Goal: Information Seeking & Learning: Compare options

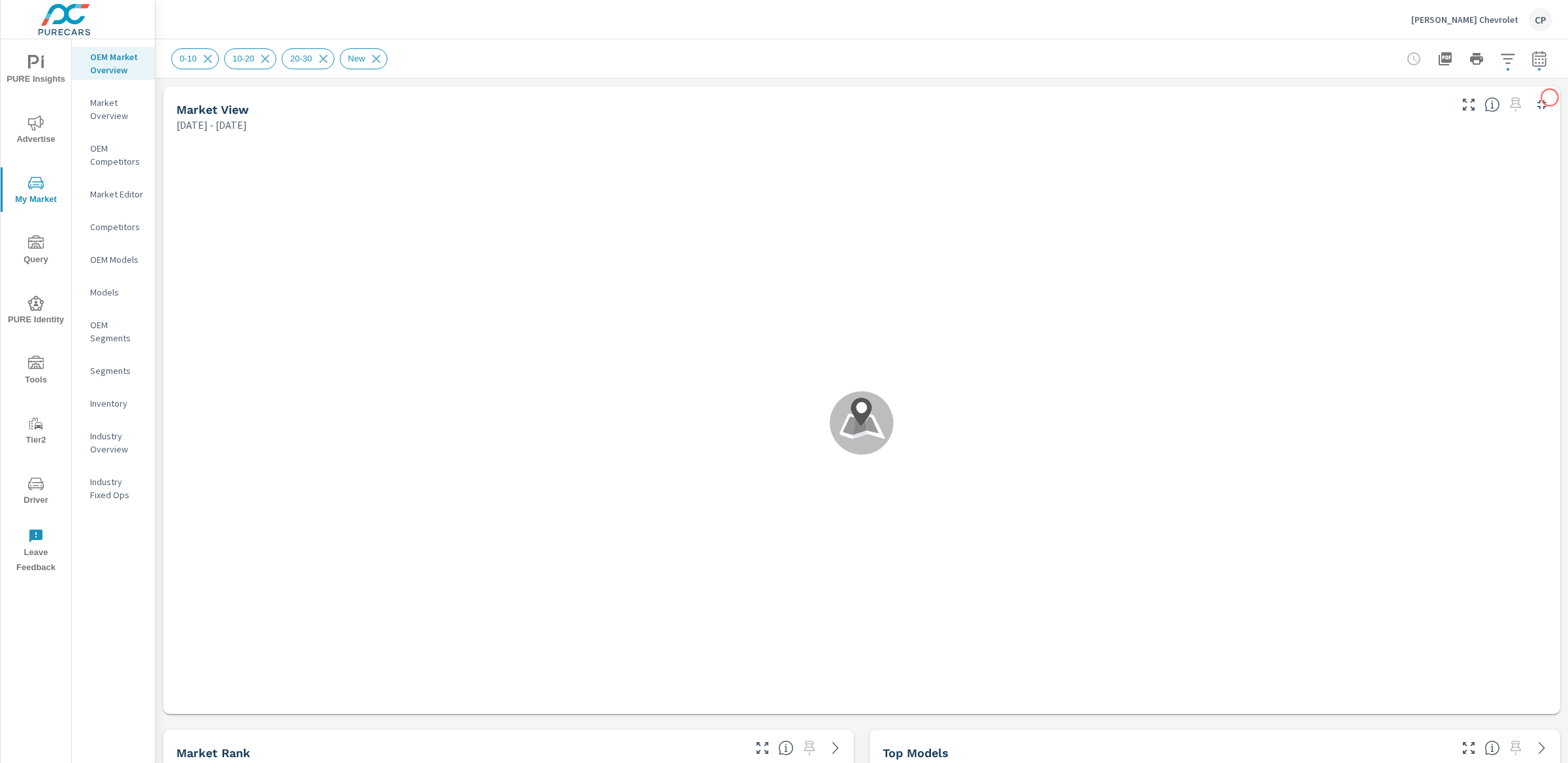
scroll to position [1, 0]
click at [327, 61] on icon at bounding box center [322, 58] width 9 height 9
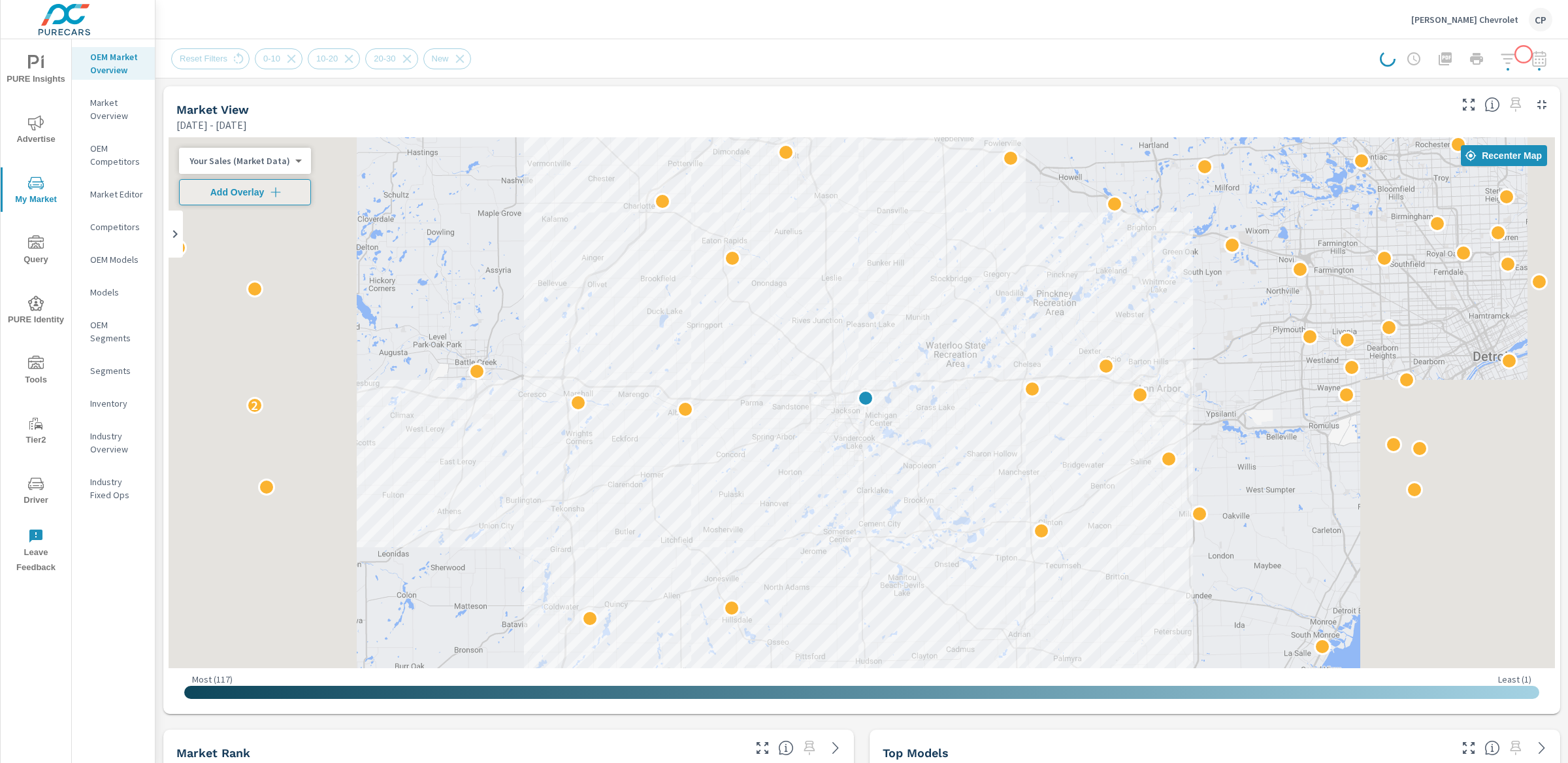
click at [1524, 54] on div at bounding box center [1466, 59] width 172 height 26
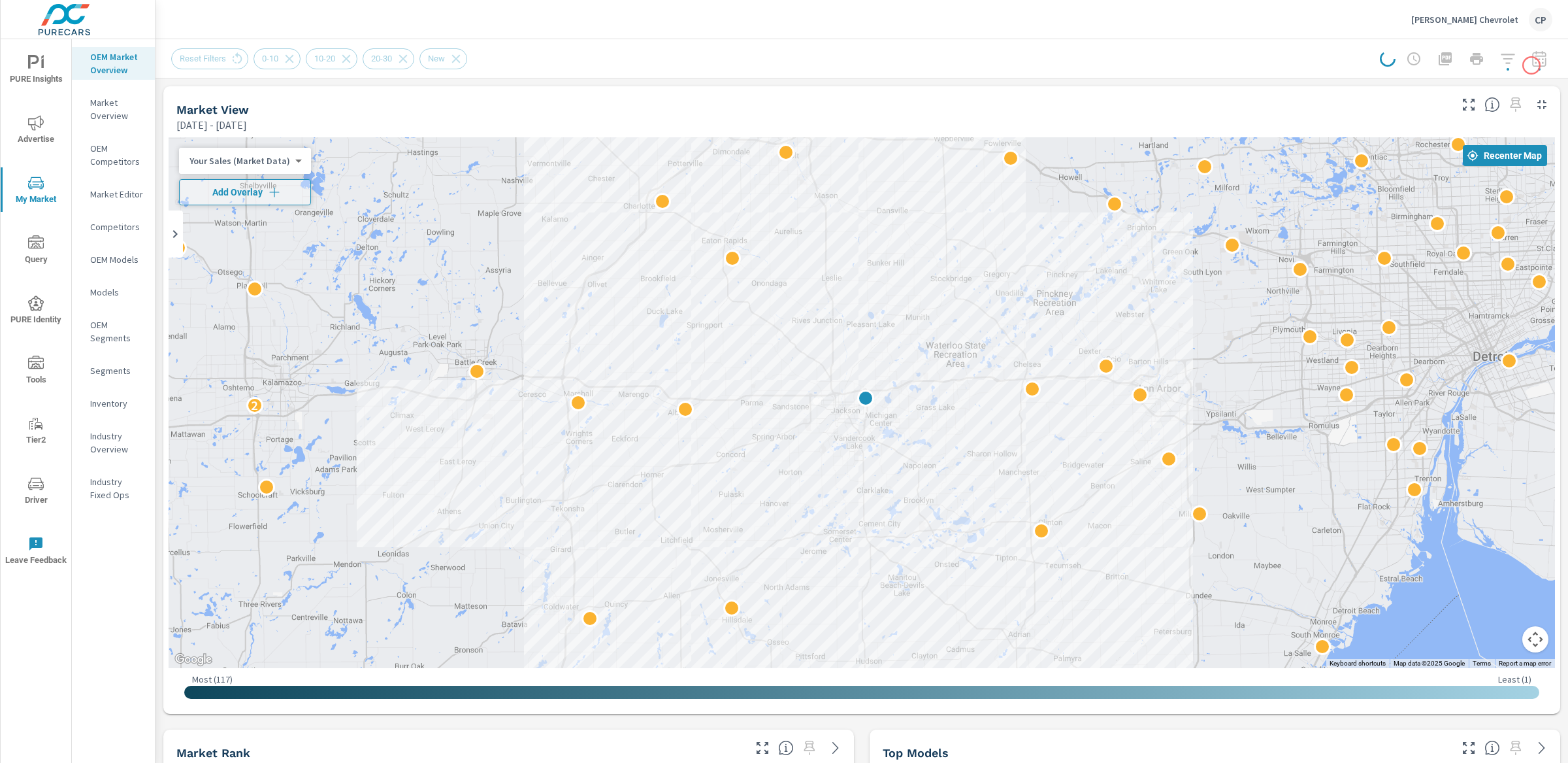
click at [1531, 65] on div at bounding box center [1466, 59] width 172 height 26
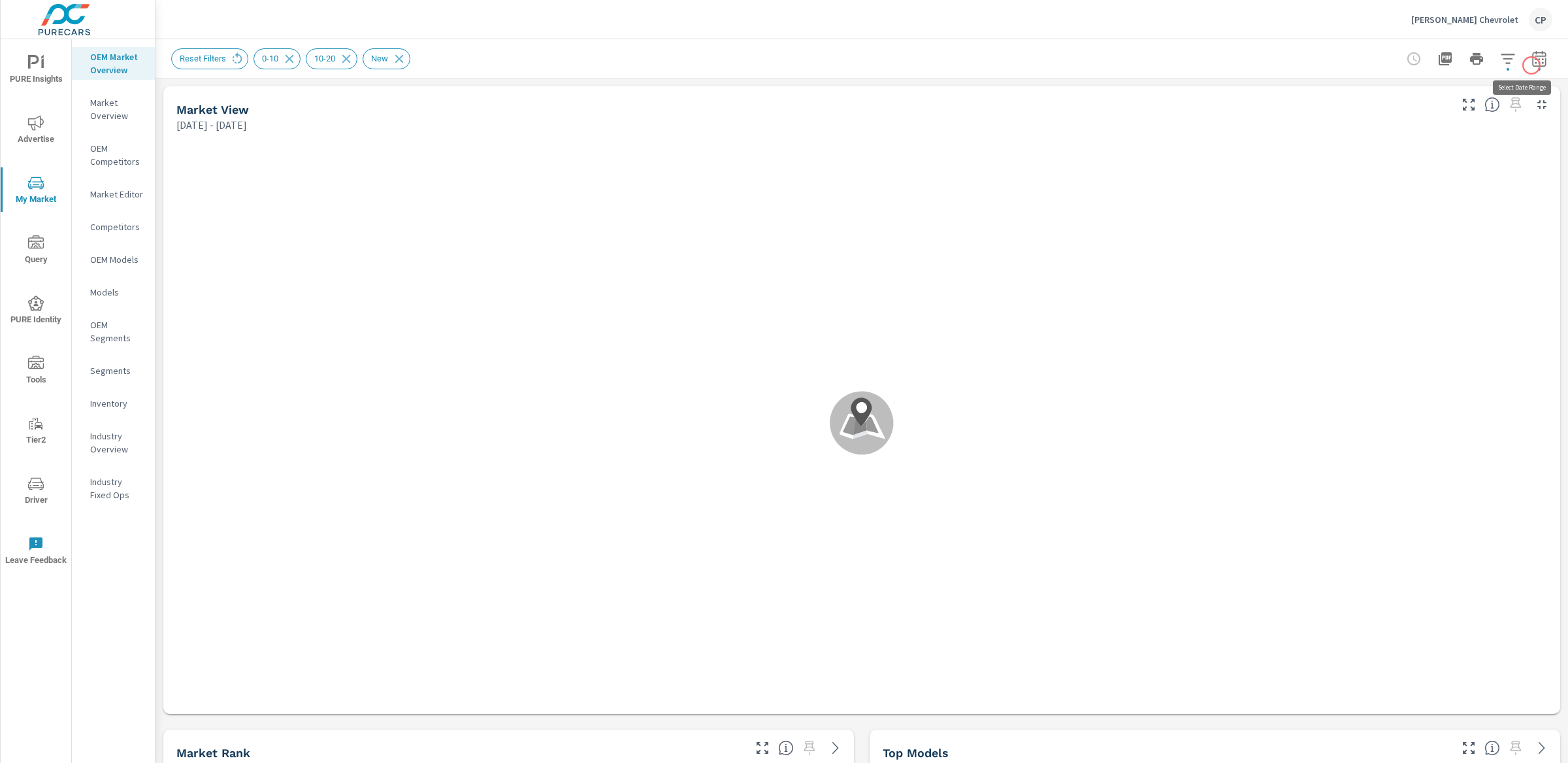
scroll to position [1, 0]
click at [1532, 65] on icon "button" at bounding box center [1539, 58] width 14 height 16
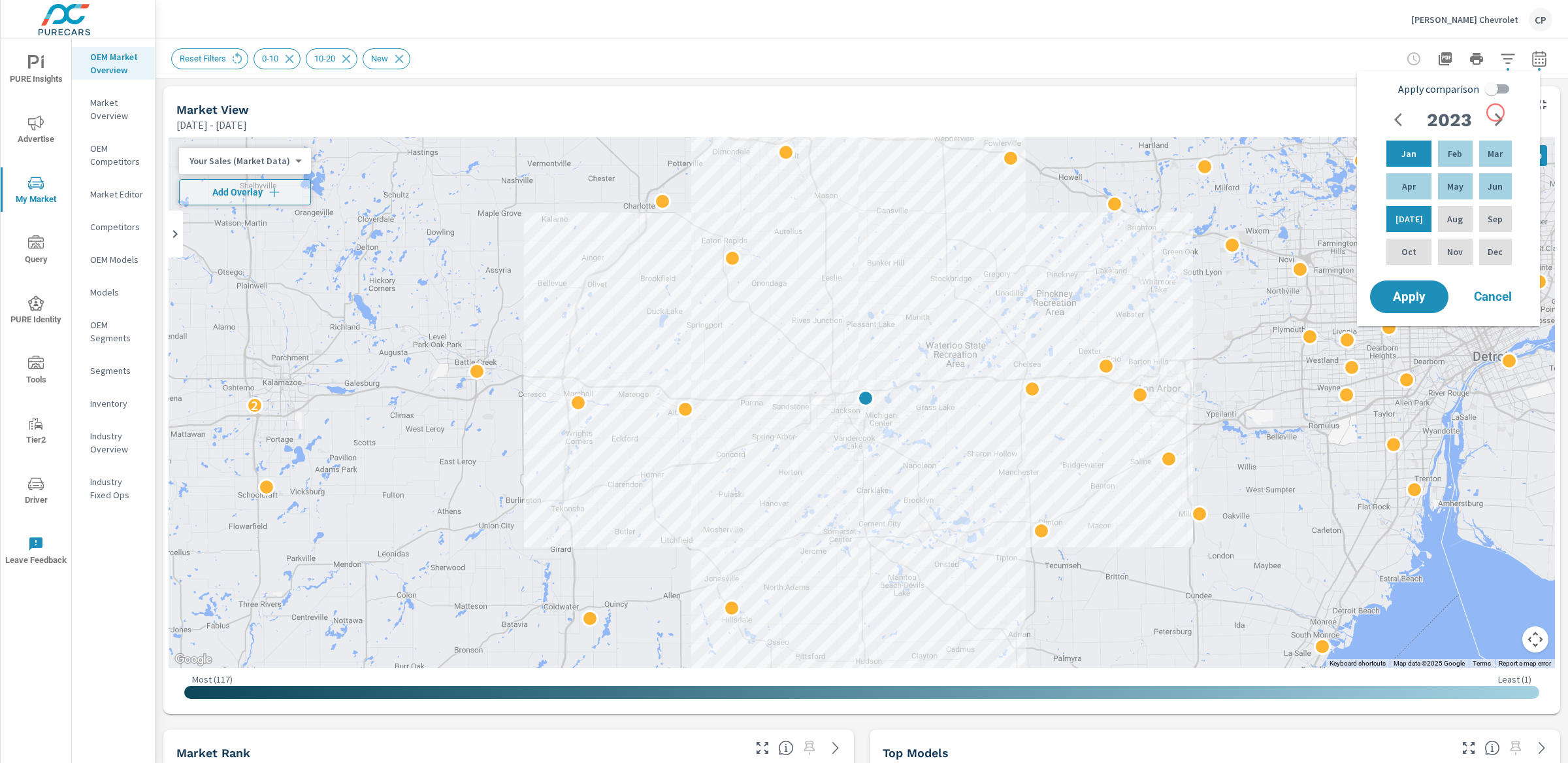
click at [1495, 113] on icon "button" at bounding box center [1498, 120] width 8 height 13
click at [1494, 113] on icon "button" at bounding box center [1498, 120] width 8 height 13
click at [1401, 217] on p "Jul" at bounding box center [1408, 219] width 27 height 13
click at [1448, 147] on p "Feb" at bounding box center [1455, 154] width 14 height 13
click at [1484, 97] on input "Apply comparison" at bounding box center [1491, 89] width 75 height 25
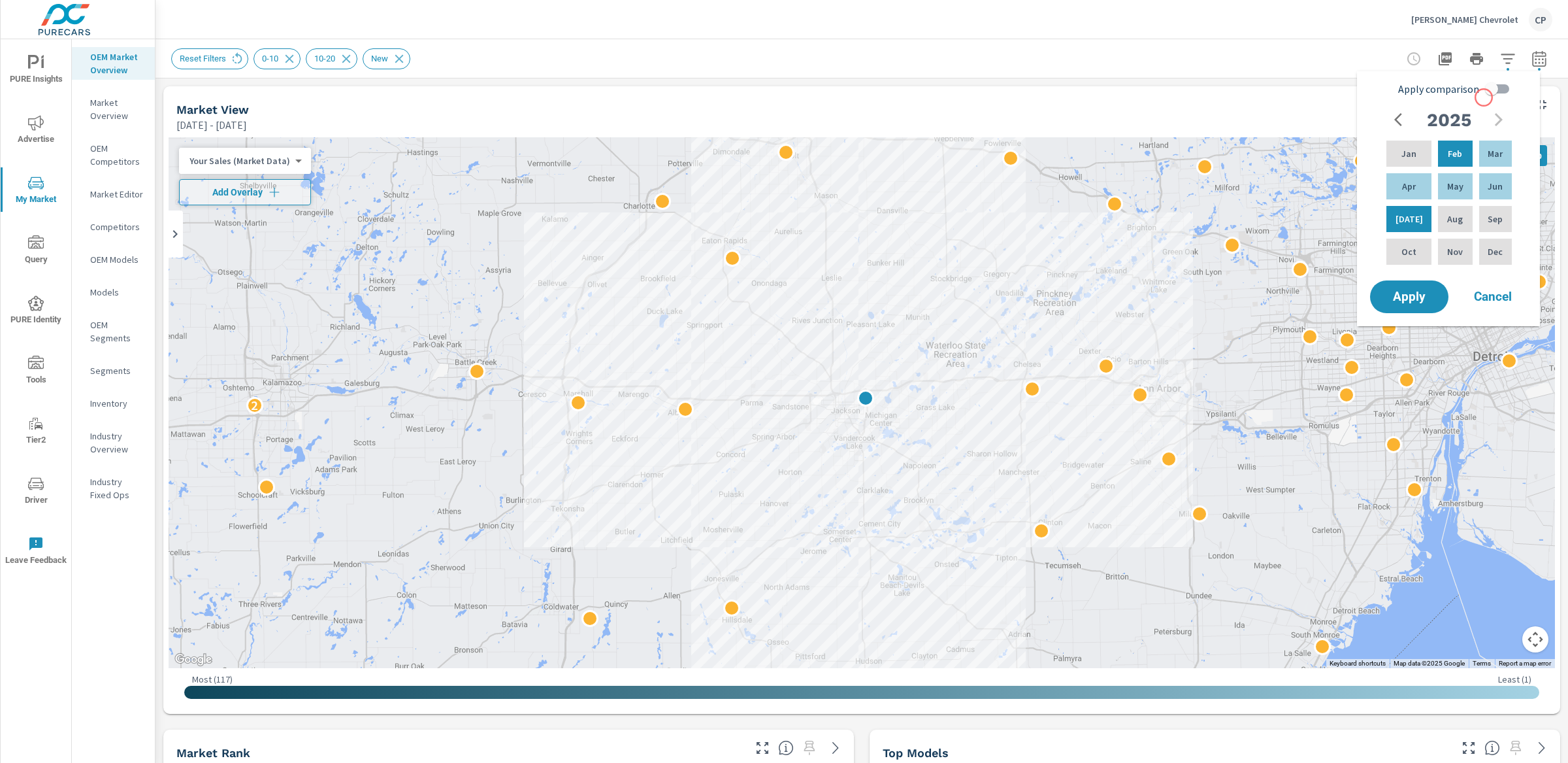
checkbox input "true"
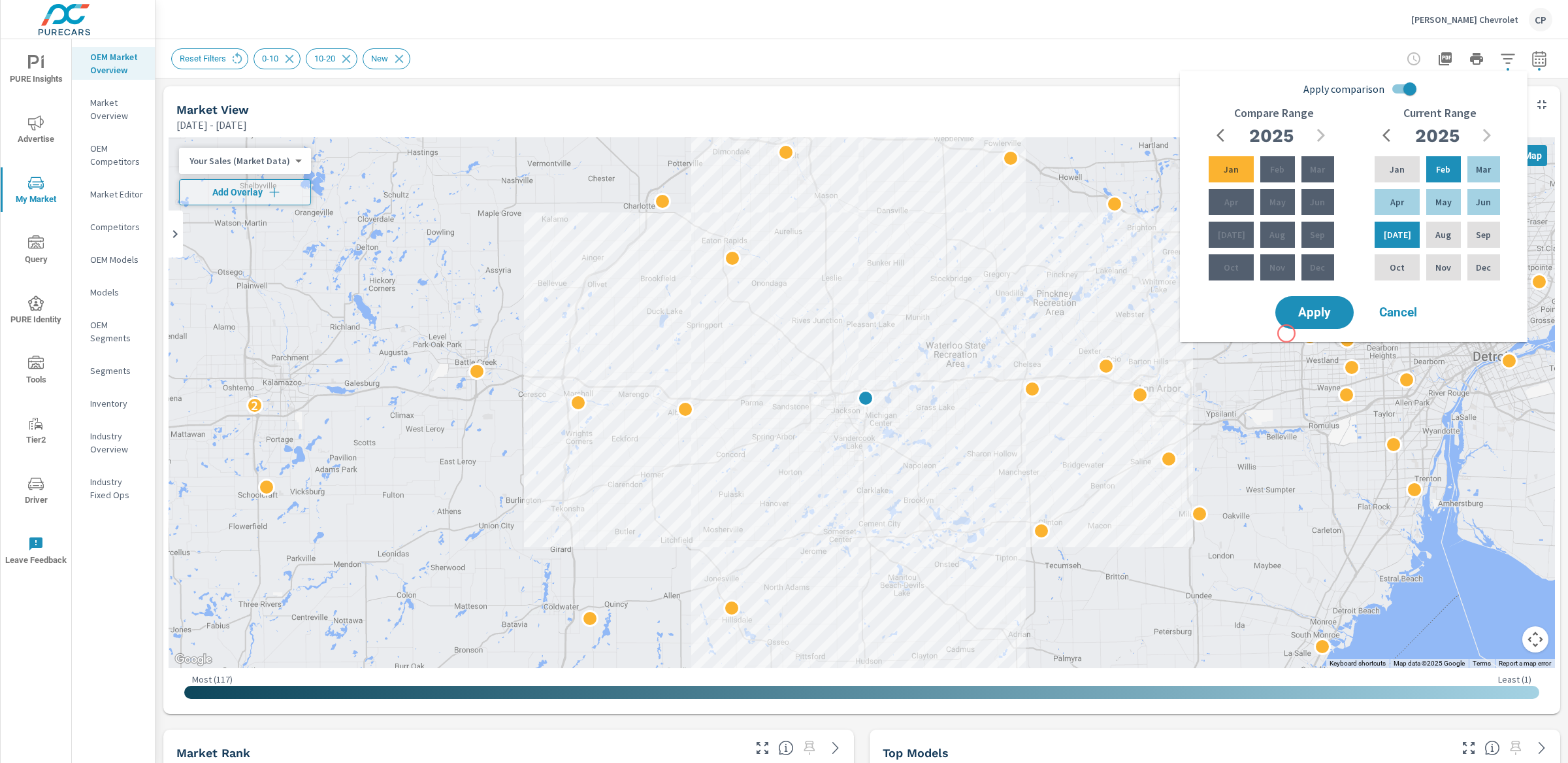
click at [1286, 334] on div "Apply comparison Compare Range 2025 Jan Feb Mar Apr May Jun Jul Aug Sep Oct Nov…" at bounding box center [1353, 206] width 348 height 270
click at [1293, 319] on button "Apply" at bounding box center [1315, 312] width 81 height 34
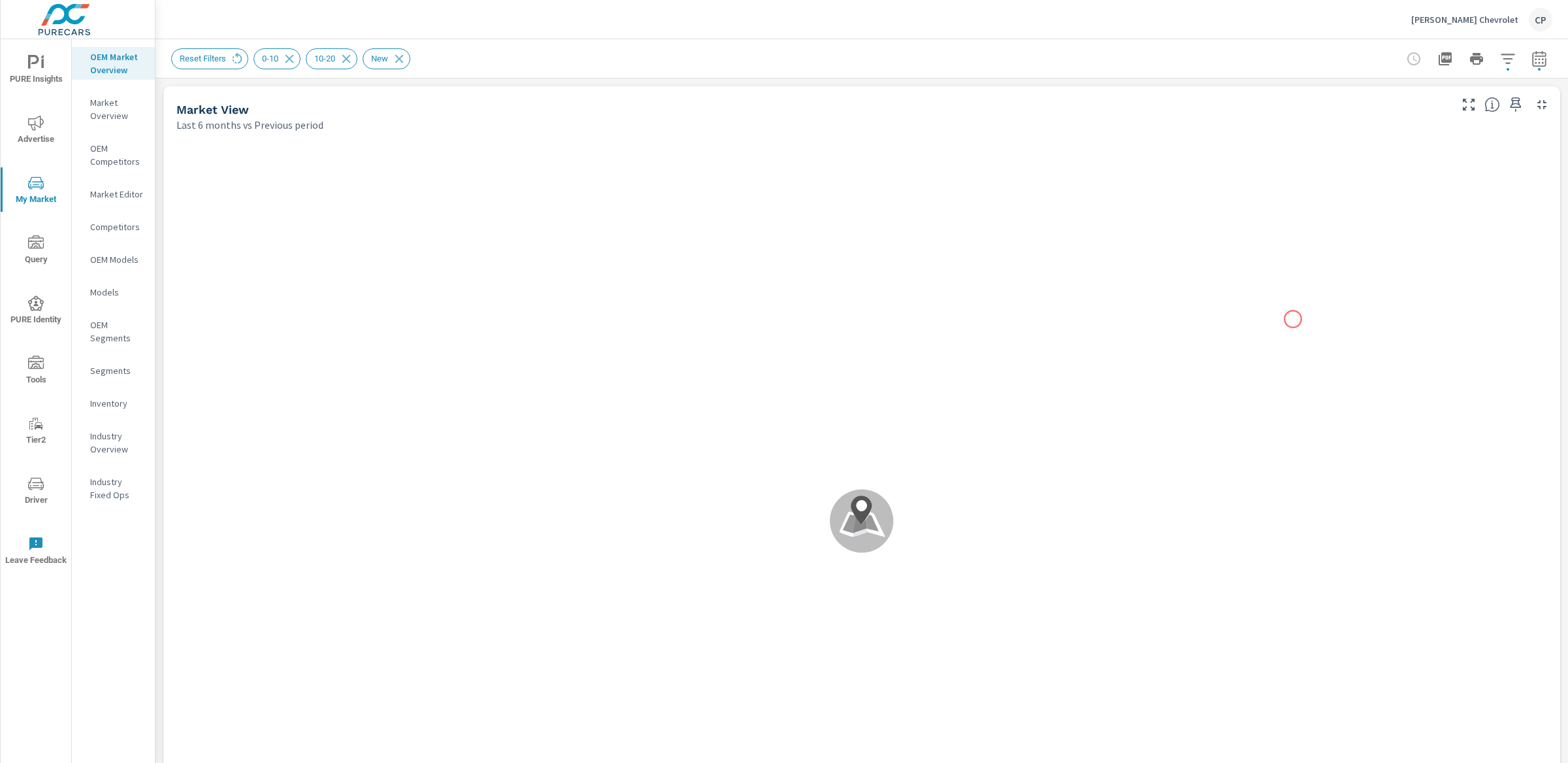
scroll to position [1, 0]
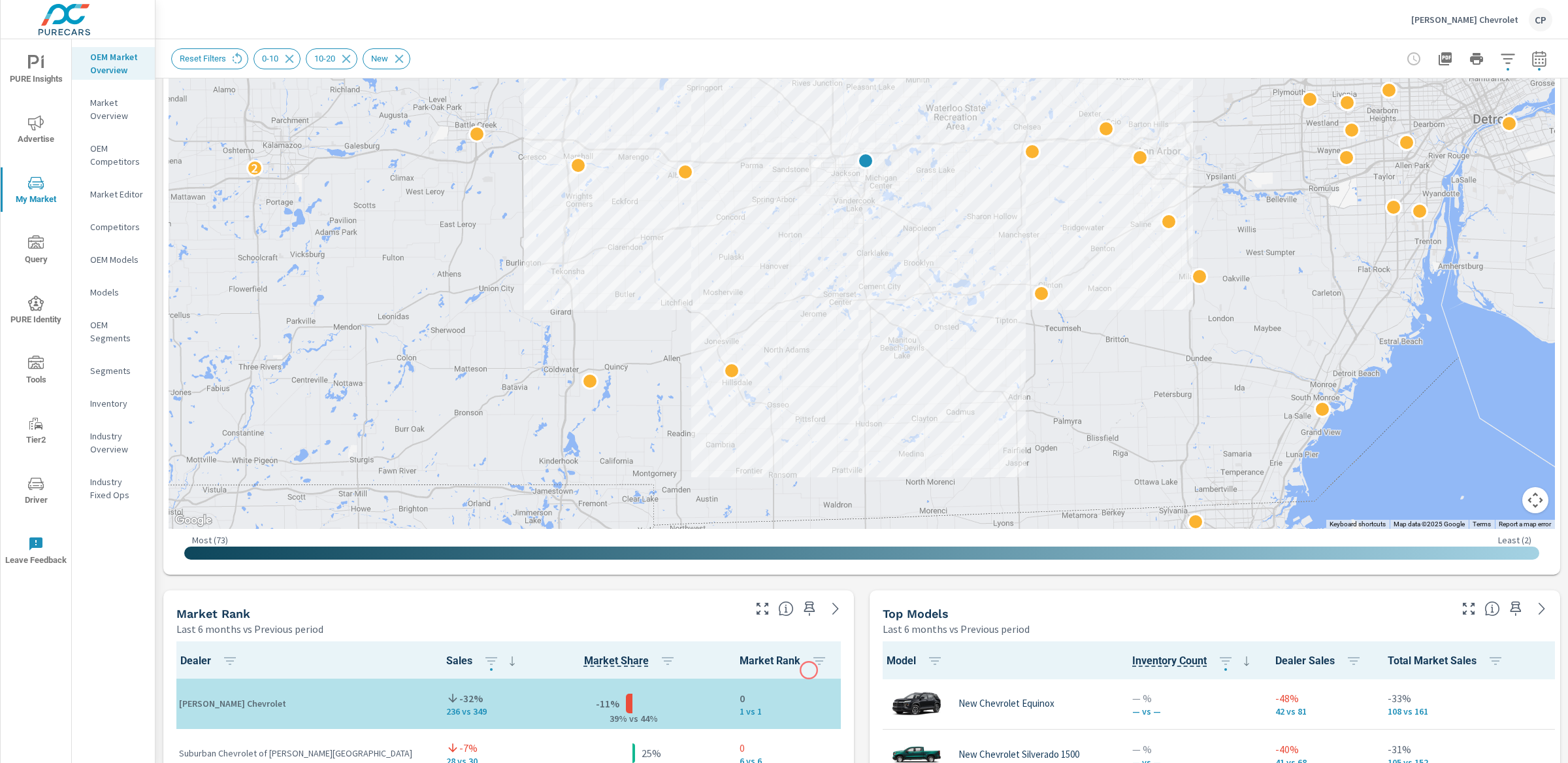
scroll to position [271, 0]
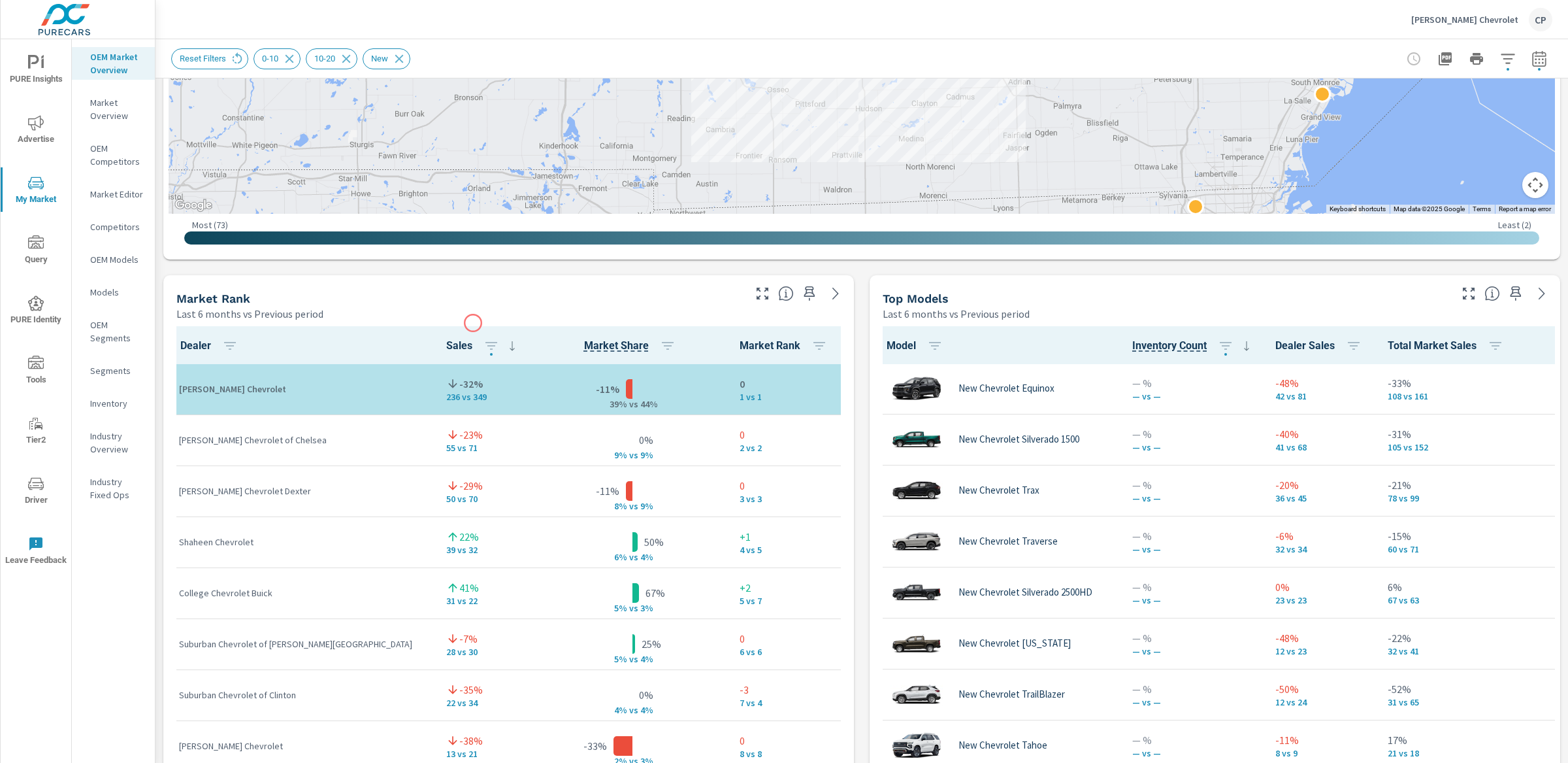
scroll to position [639, 0]
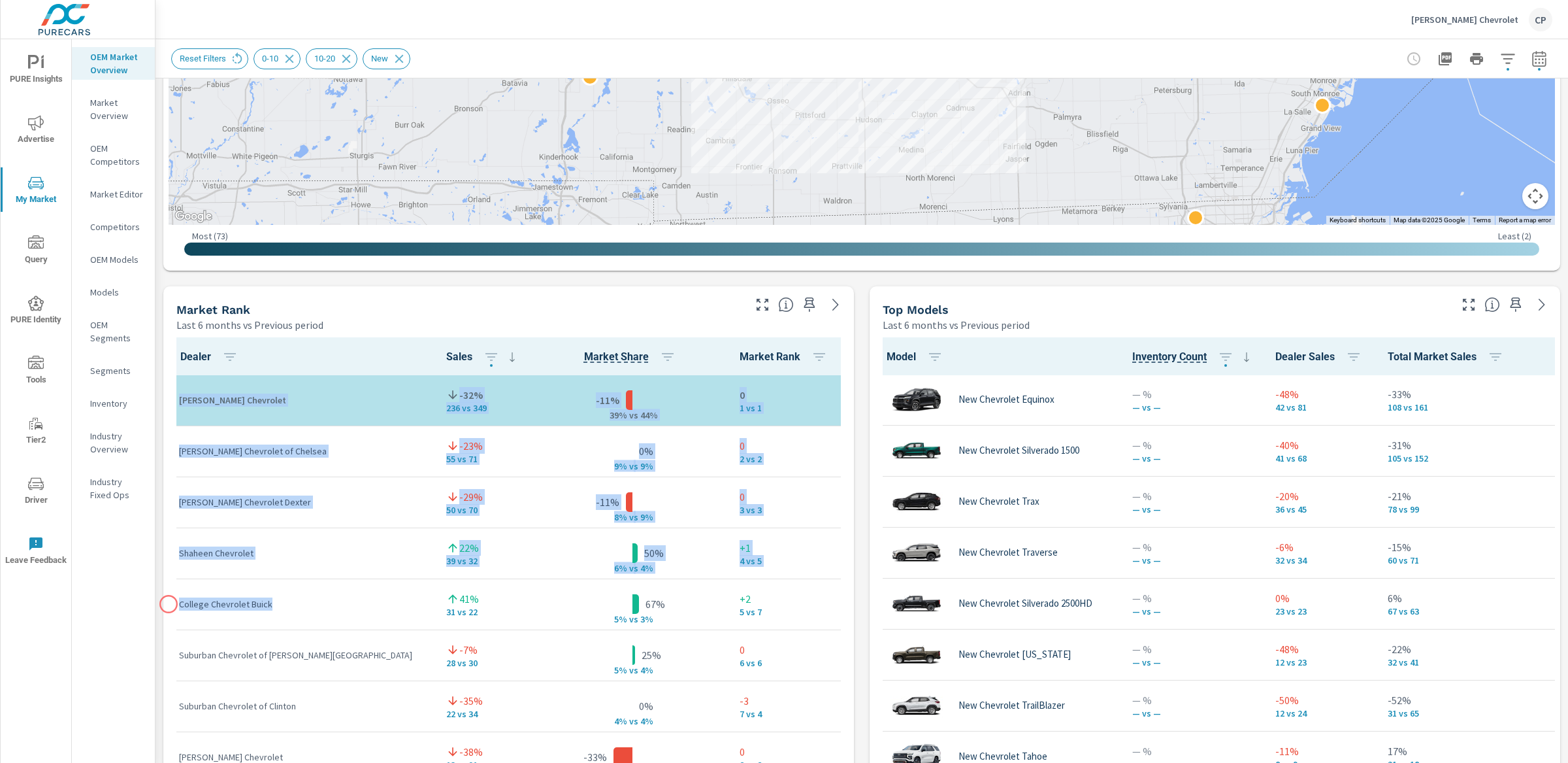
drag, startPoint x: 248, startPoint y: 604, endPoint x: 168, endPoint y: 603, distance: 80.0
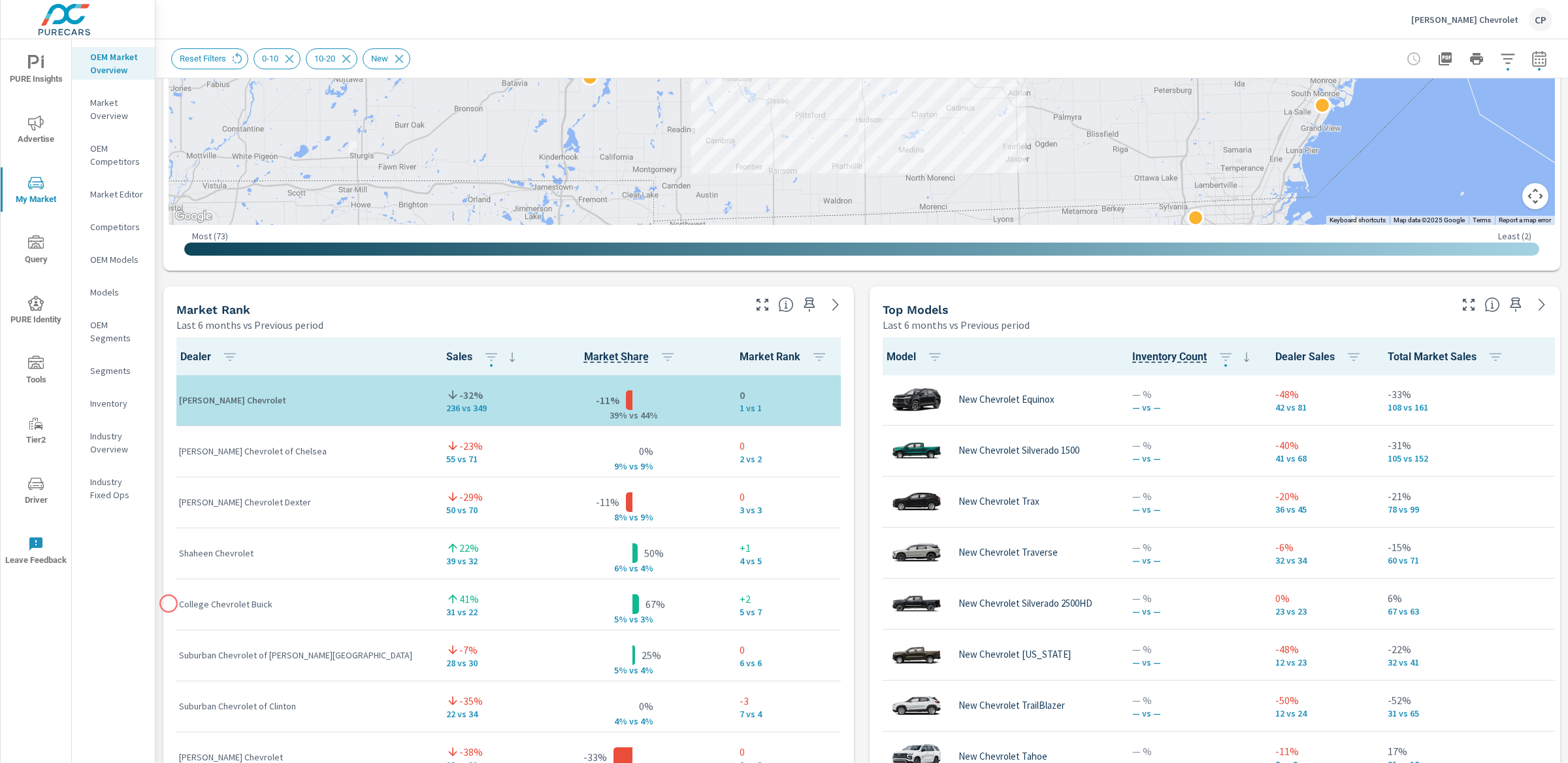
drag, startPoint x: 189, startPoint y: 602, endPoint x: 276, endPoint y: 602, distance: 87.0
click at [276, 602] on p "College Chevrolet Buick" at bounding box center [302, 604] width 247 height 13
copy p "College Chevrolet Buick"
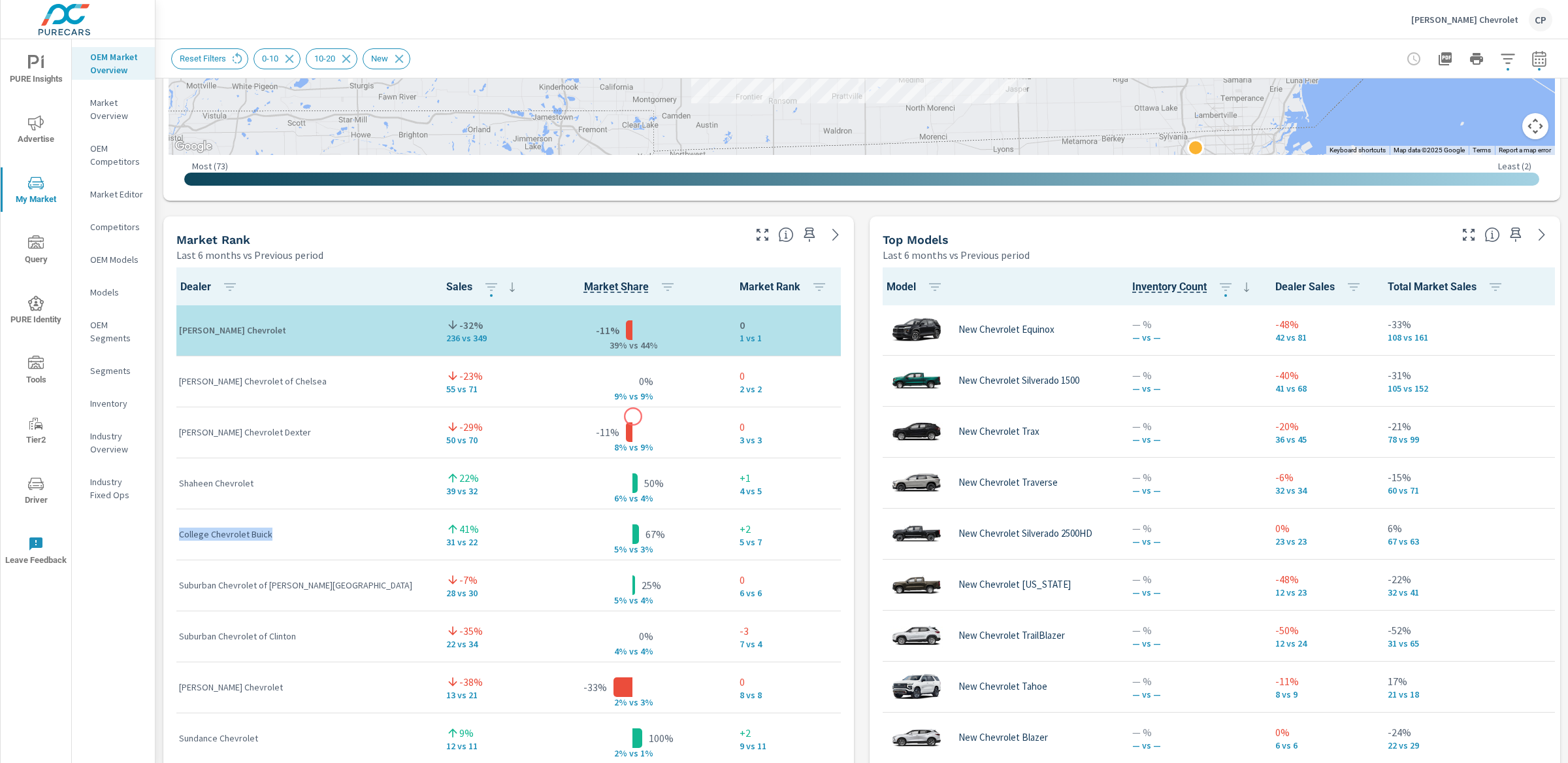
scroll to position [720, 0]
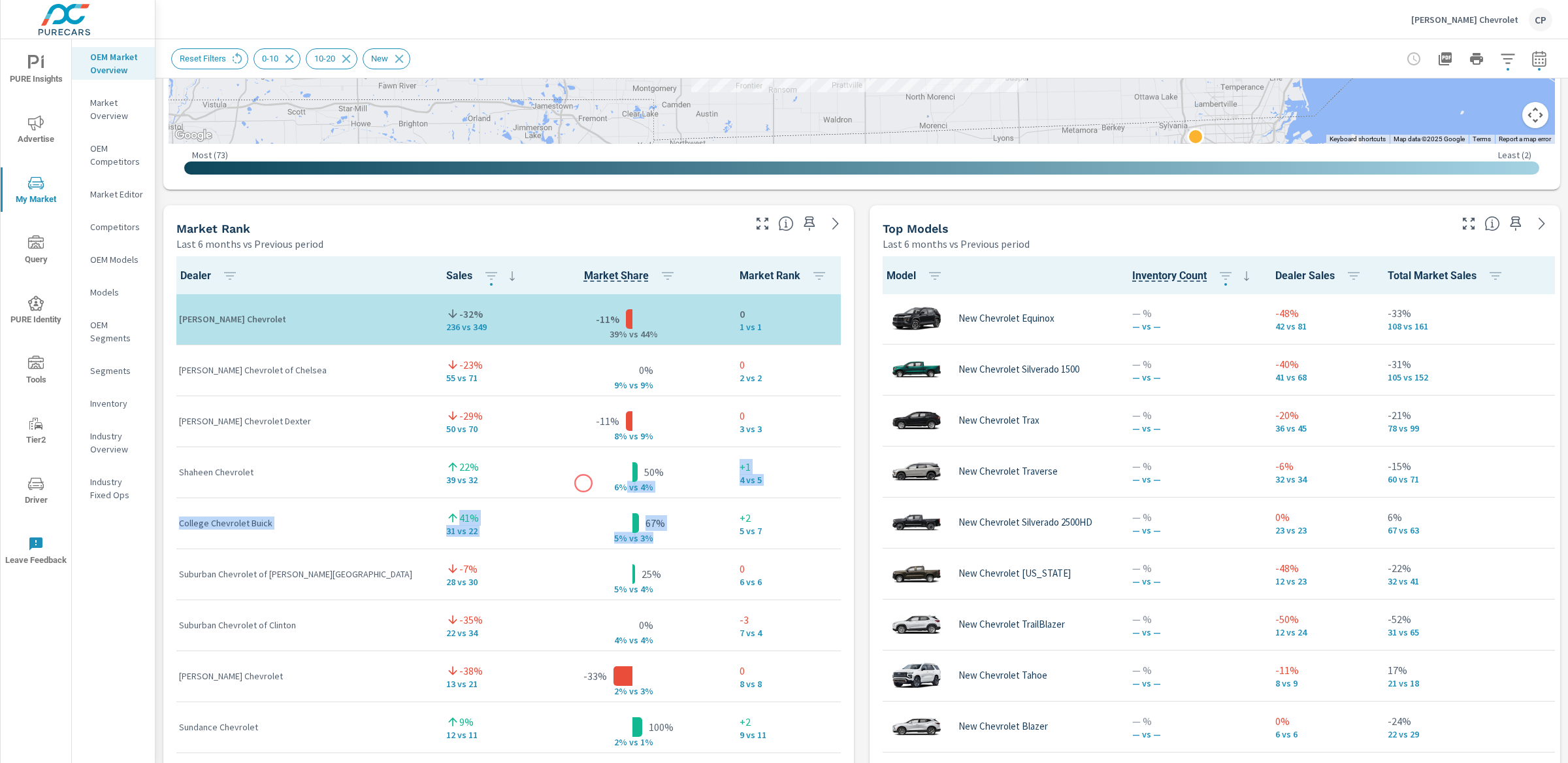
drag, startPoint x: 615, startPoint y: 536, endPoint x: 583, endPoint y: 483, distance: 61.9
click at [632, 529] on div "67% 5% v s 3%" at bounding box center [632, 523] width 173 height 40
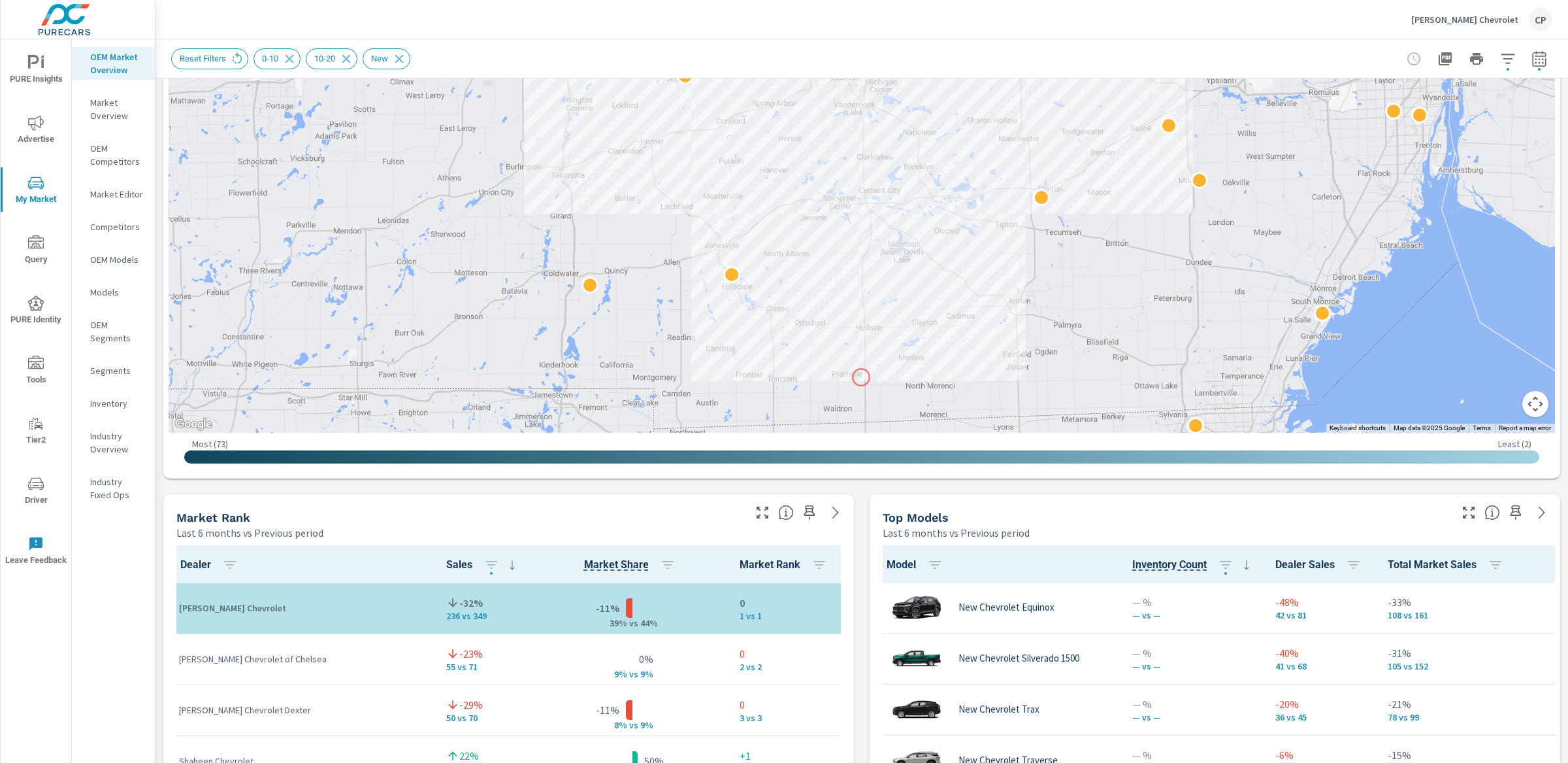
scroll to position [430, 0]
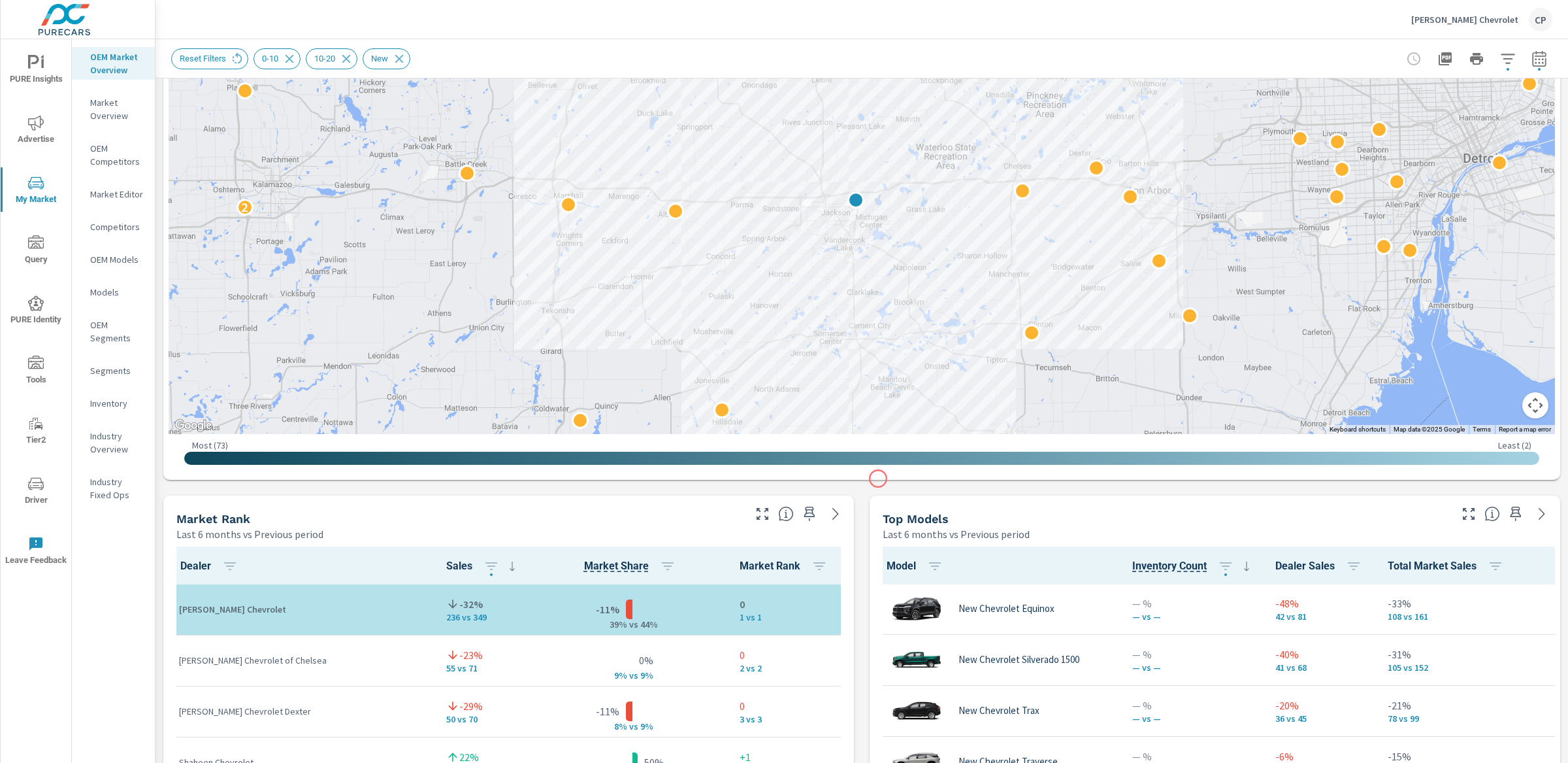
drag, startPoint x: 887, startPoint y: 338, endPoint x: 879, endPoint y: 478, distance: 140.2
click at [879, 478] on div "← Move left → Move right ↑ Move up ↓ Move down + Zoom in - Zoom out Home Jump l…" at bounding box center [862, 91] width 1397 height 778
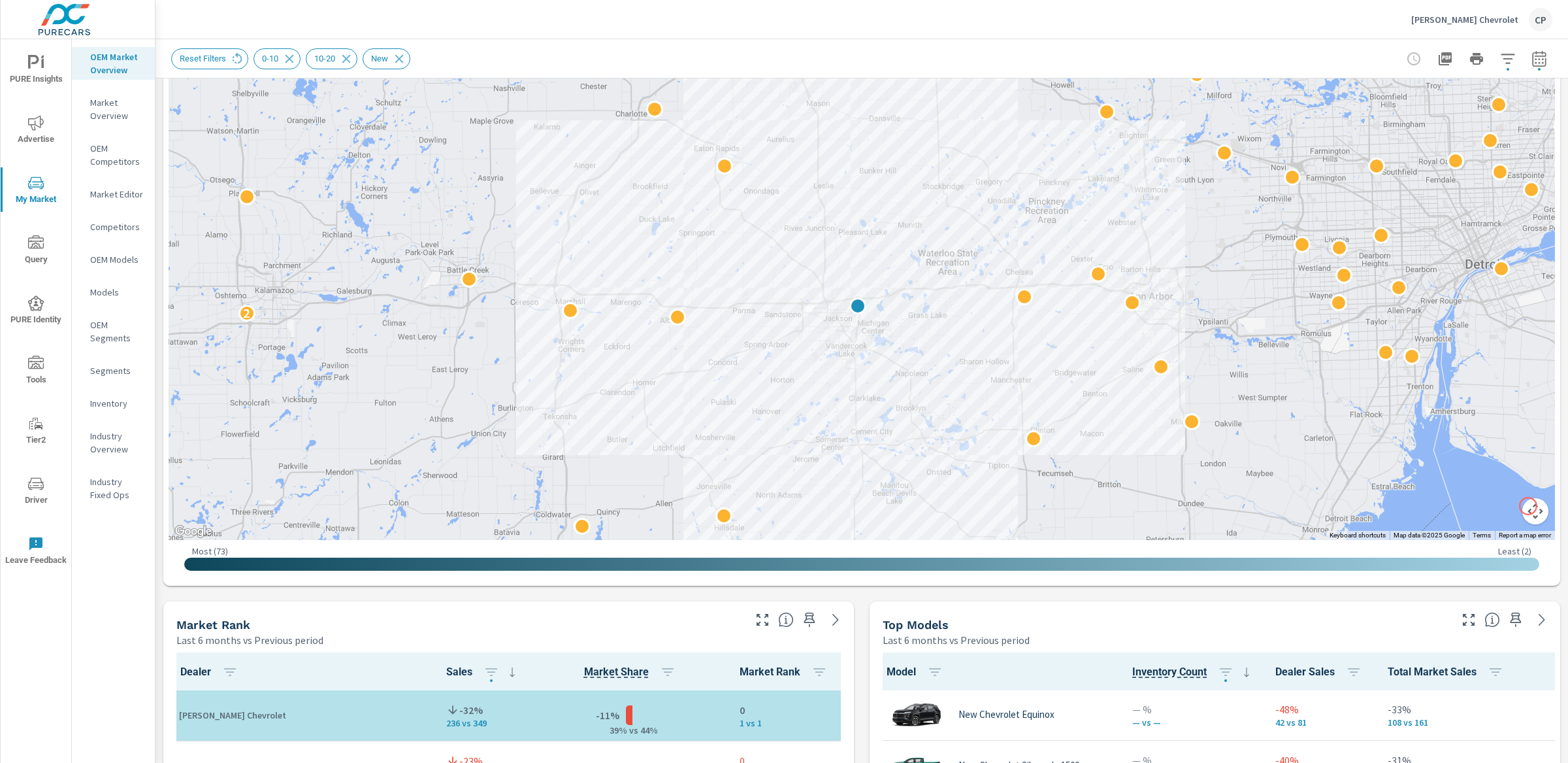
click at [1528, 506] on button "Map camera controls" at bounding box center [1535, 512] width 26 height 26
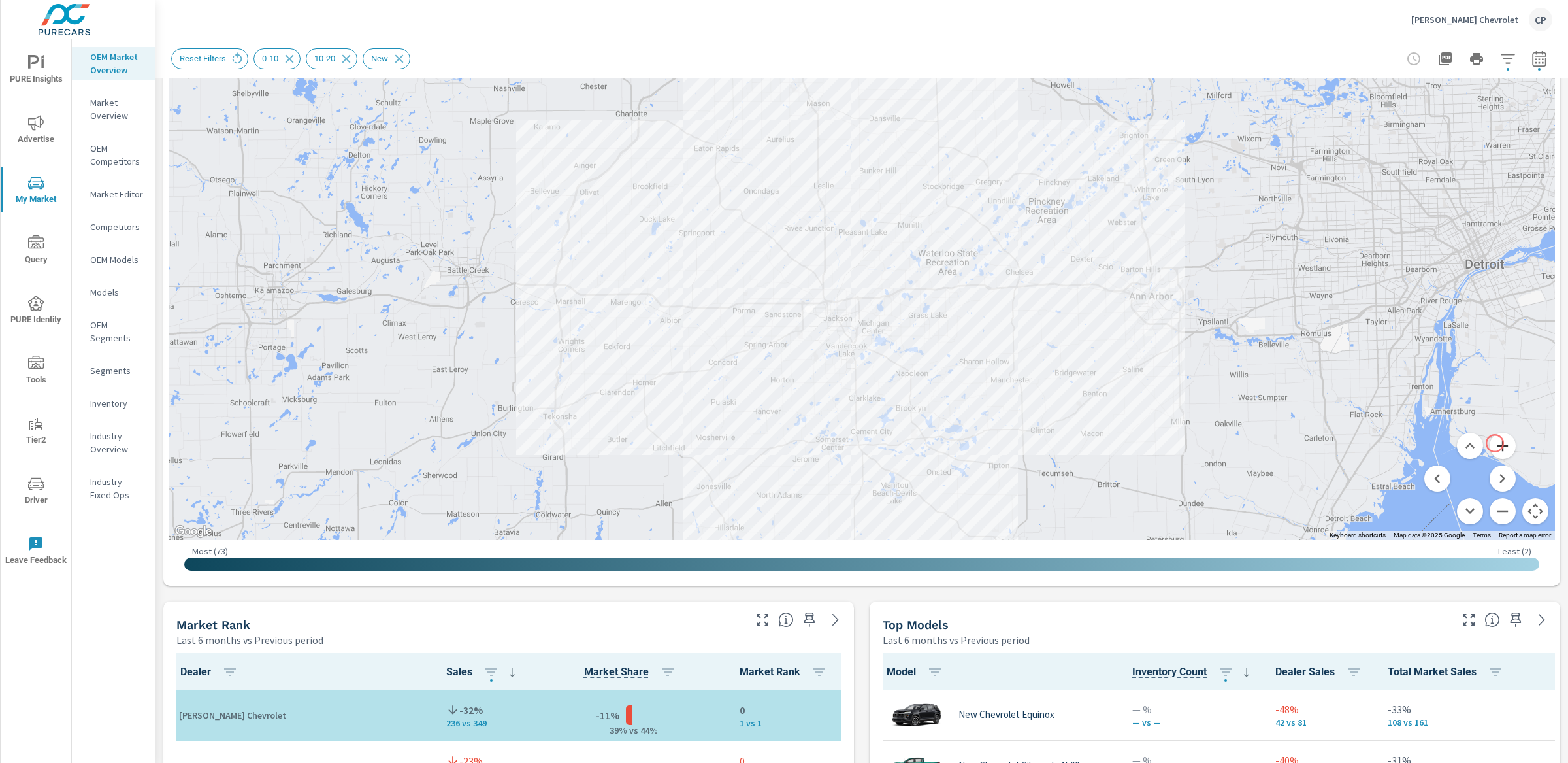
click at [1494, 443] on button "Zoom in" at bounding box center [1503, 446] width 26 height 26
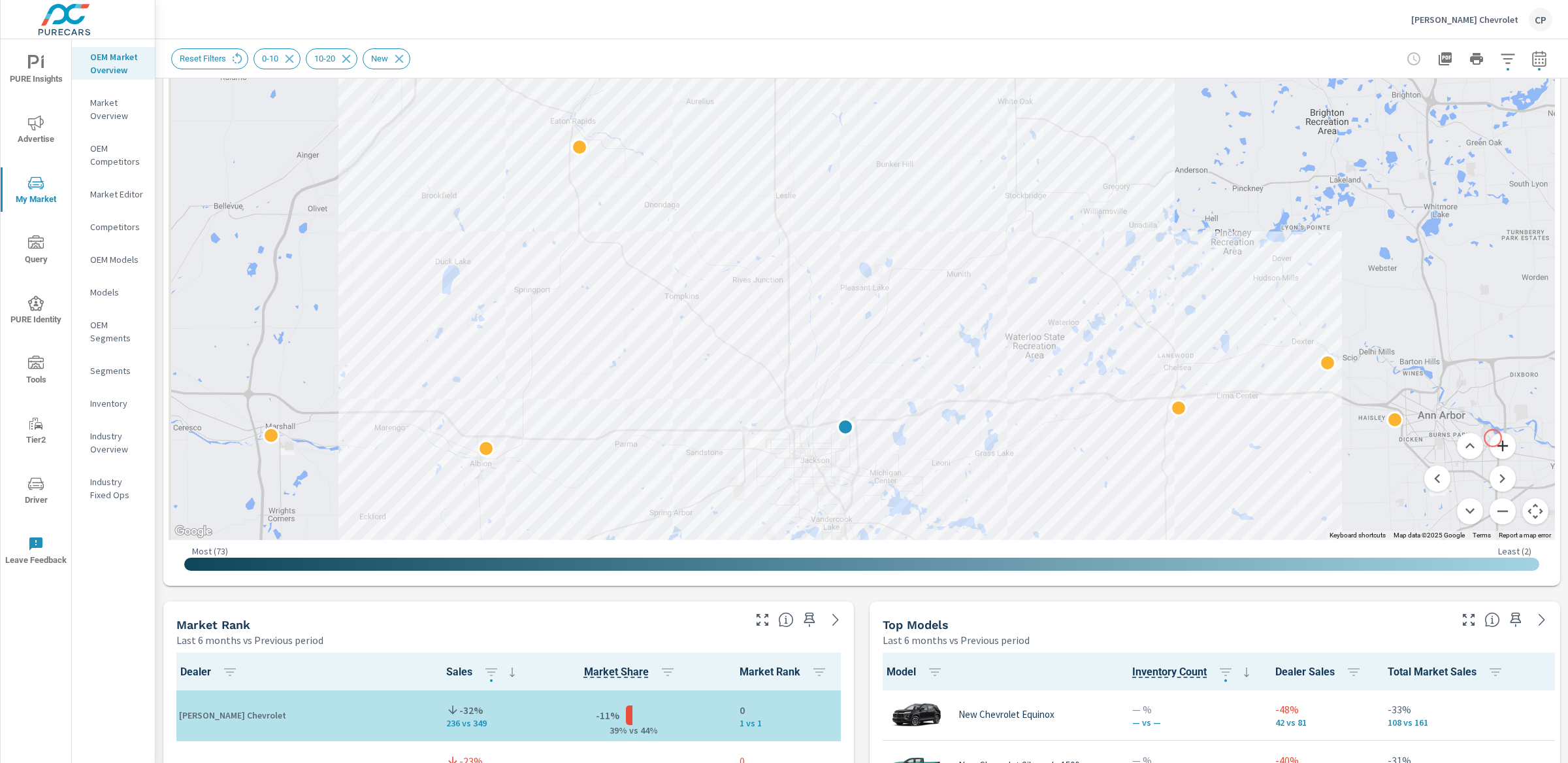
click at [1492, 438] on button "Zoom in" at bounding box center [1503, 446] width 26 height 26
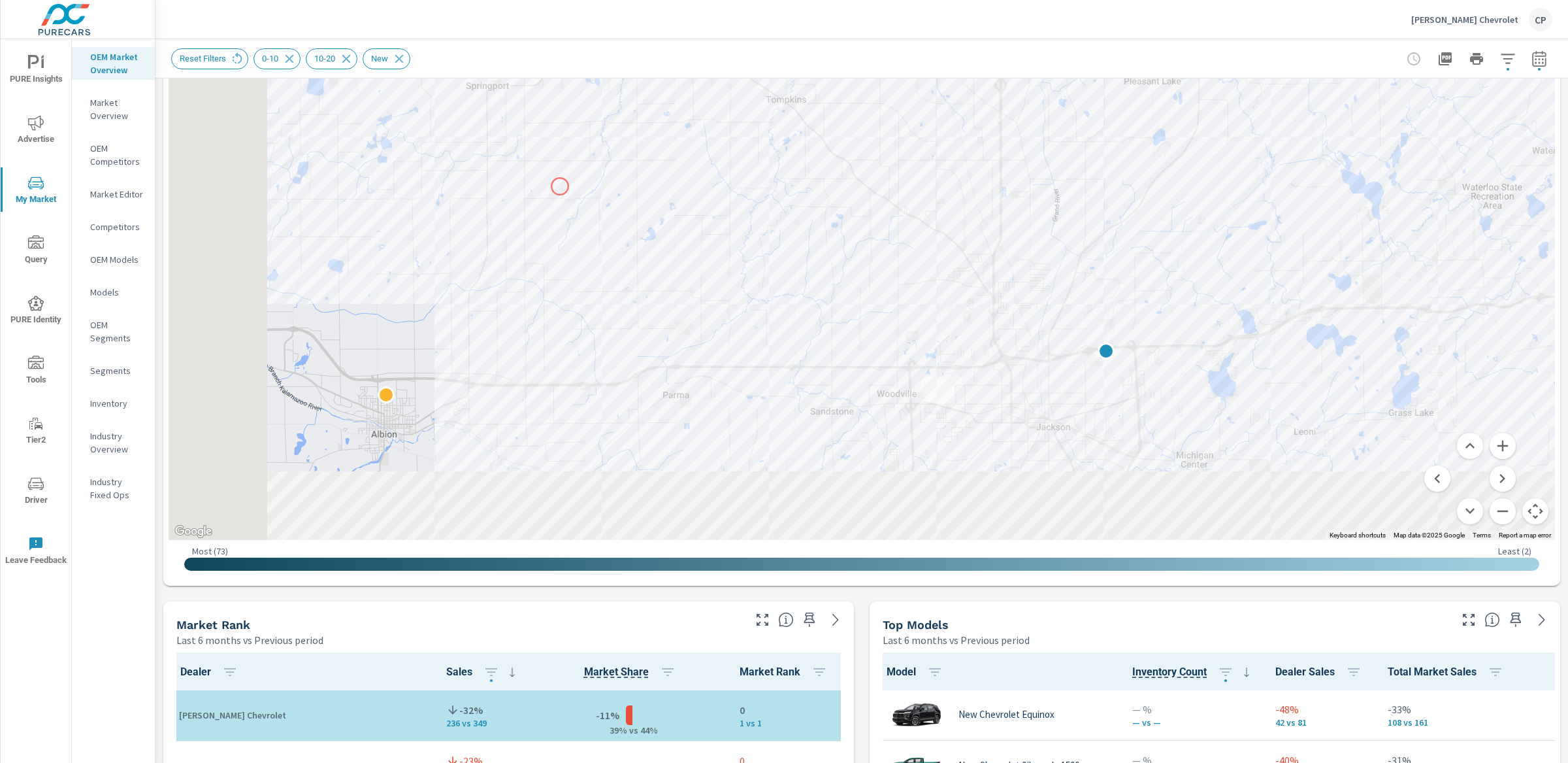
drag, startPoint x: 286, startPoint y: 490, endPoint x: 581, endPoint y: 180, distance: 427.9
click at [581, 180] on div at bounding box center [861, 176] width 1387 height 727
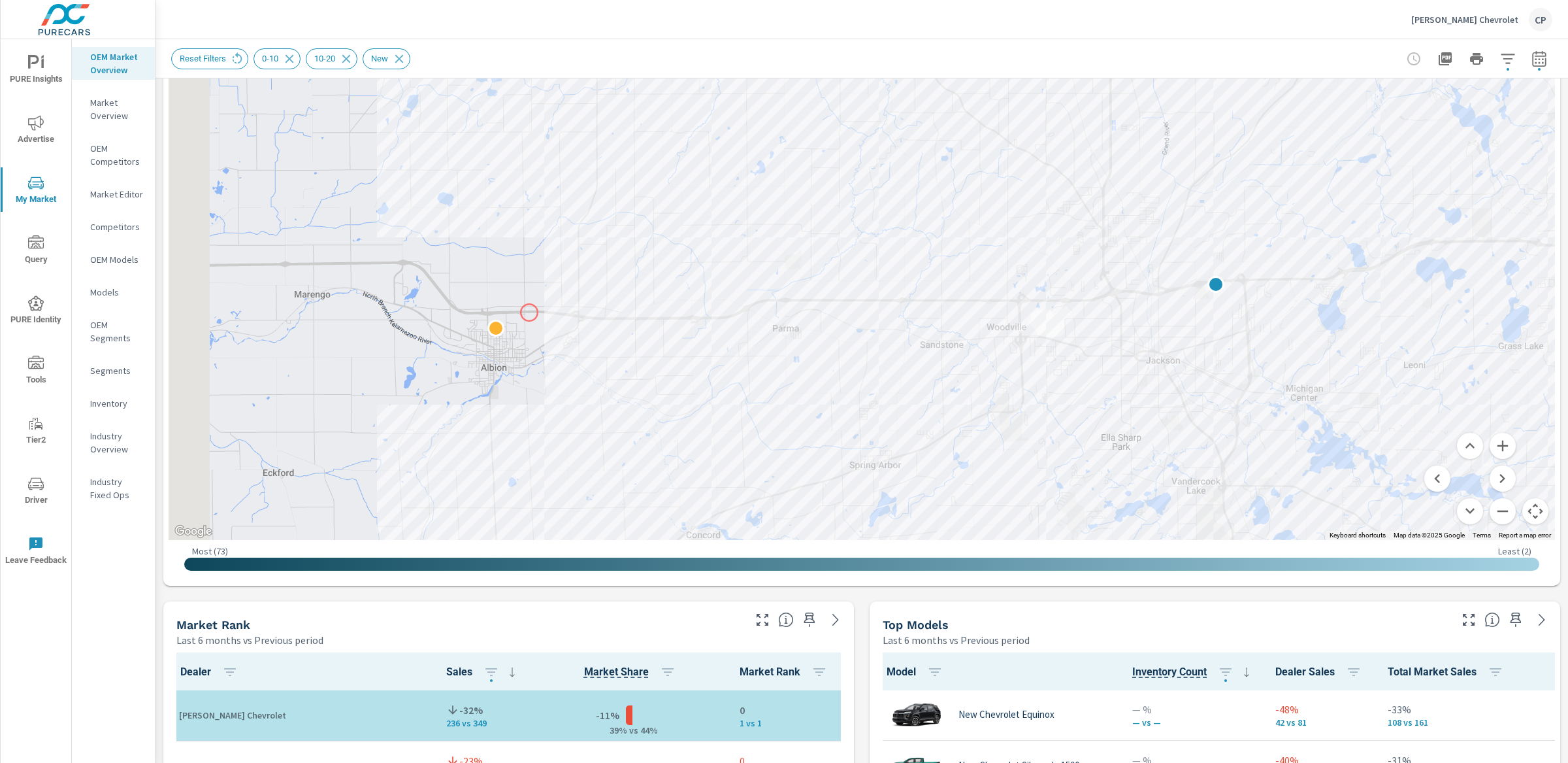
drag, startPoint x: 439, startPoint y: 373, endPoint x: 532, endPoint y: 312, distance: 111.2
click at [528, 312] on div at bounding box center [861, 176] width 1387 height 727
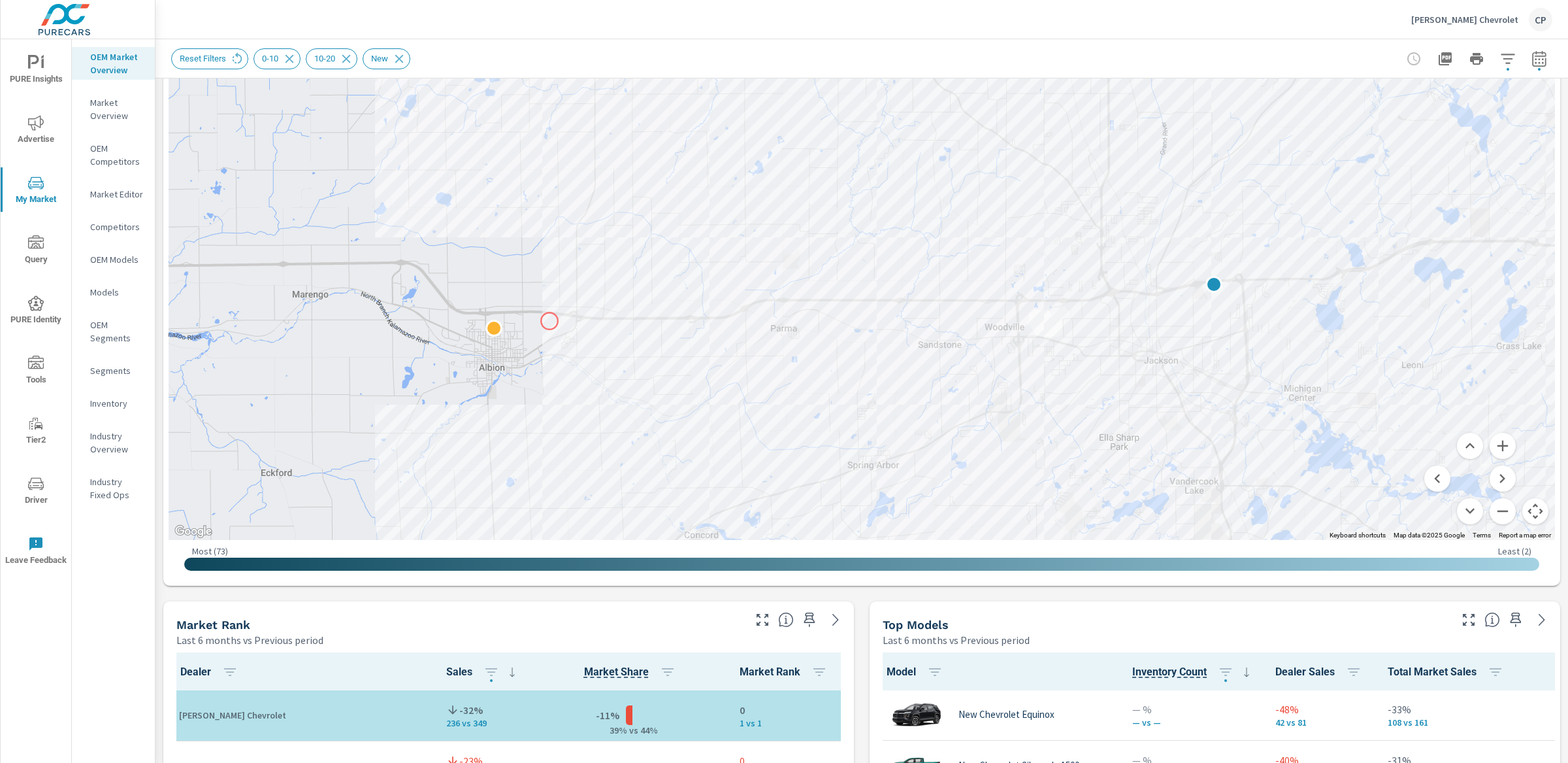
click at [549, 321] on div at bounding box center [861, 176] width 1387 height 727
click at [1497, 444] on button "Zoom in" at bounding box center [1503, 446] width 26 height 26
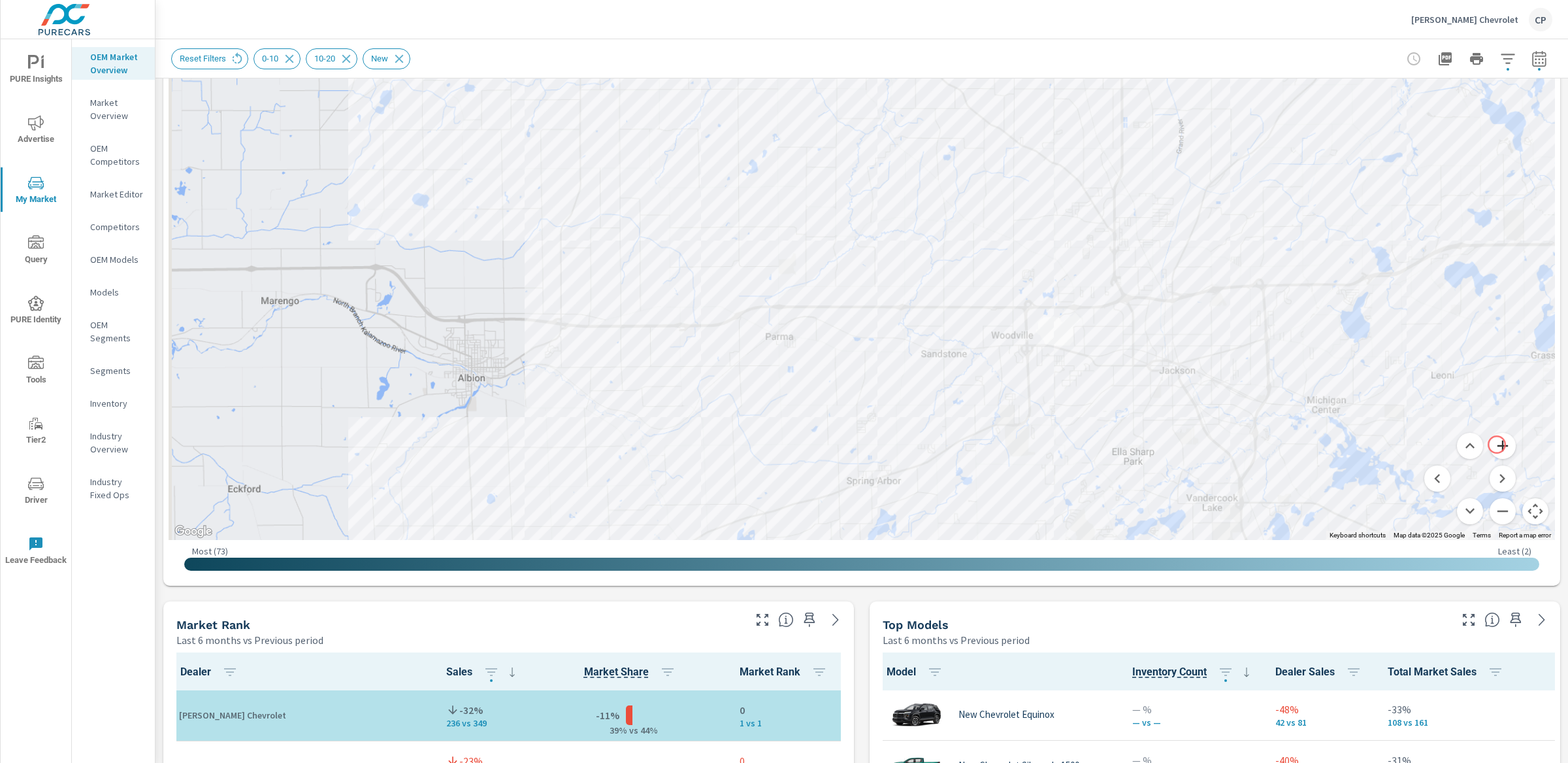
click at [1497, 444] on button "Zoom in" at bounding box center [1503, 446] width 26 height 26
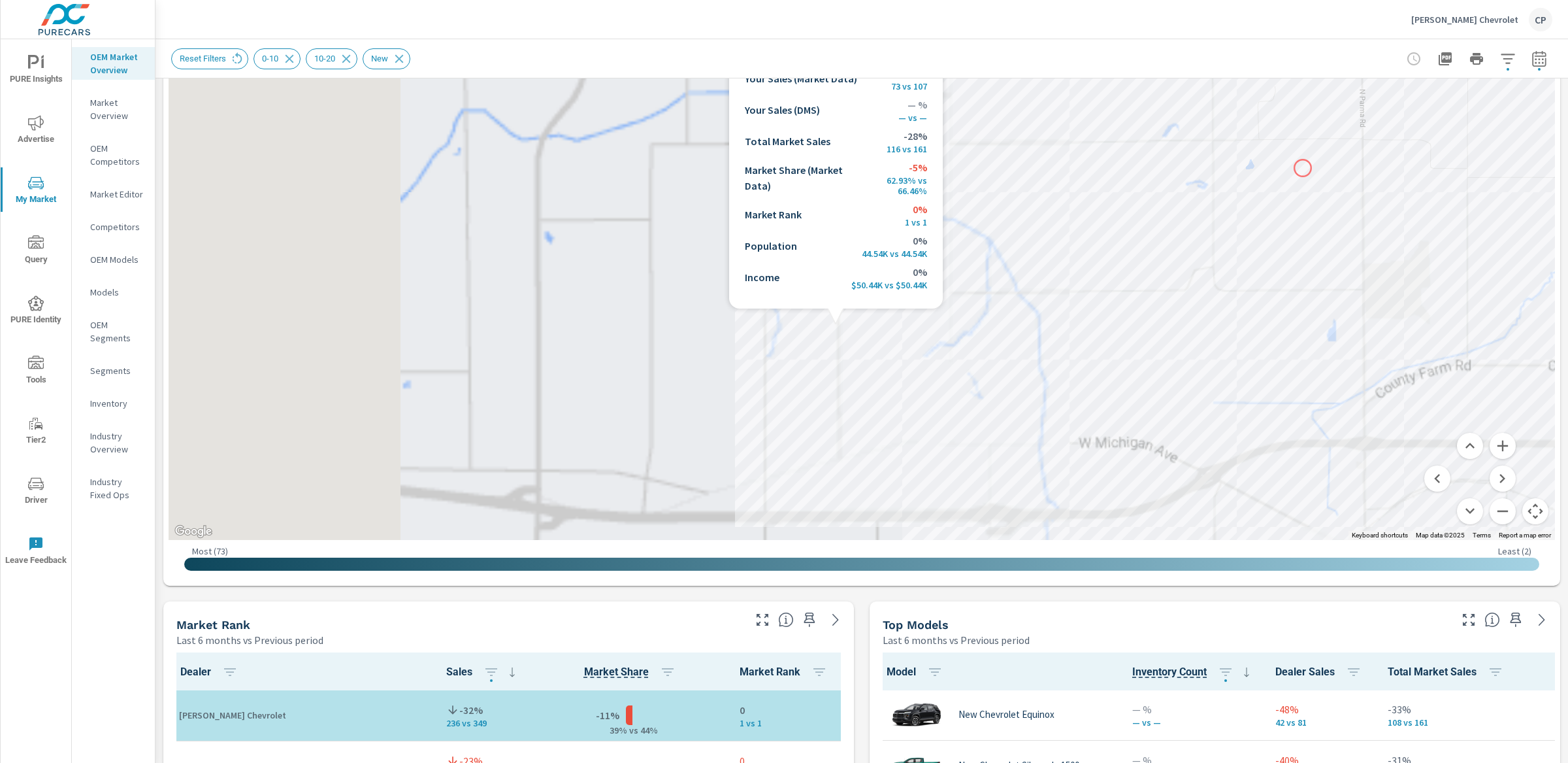
drag, startPoint x: 450, startPoint y: 405, endPoint x: 1337, endPoint y: 158, distance: 920.7
click at [1332, 160] on div at bounding box center [861, 176] width 1387 height 727
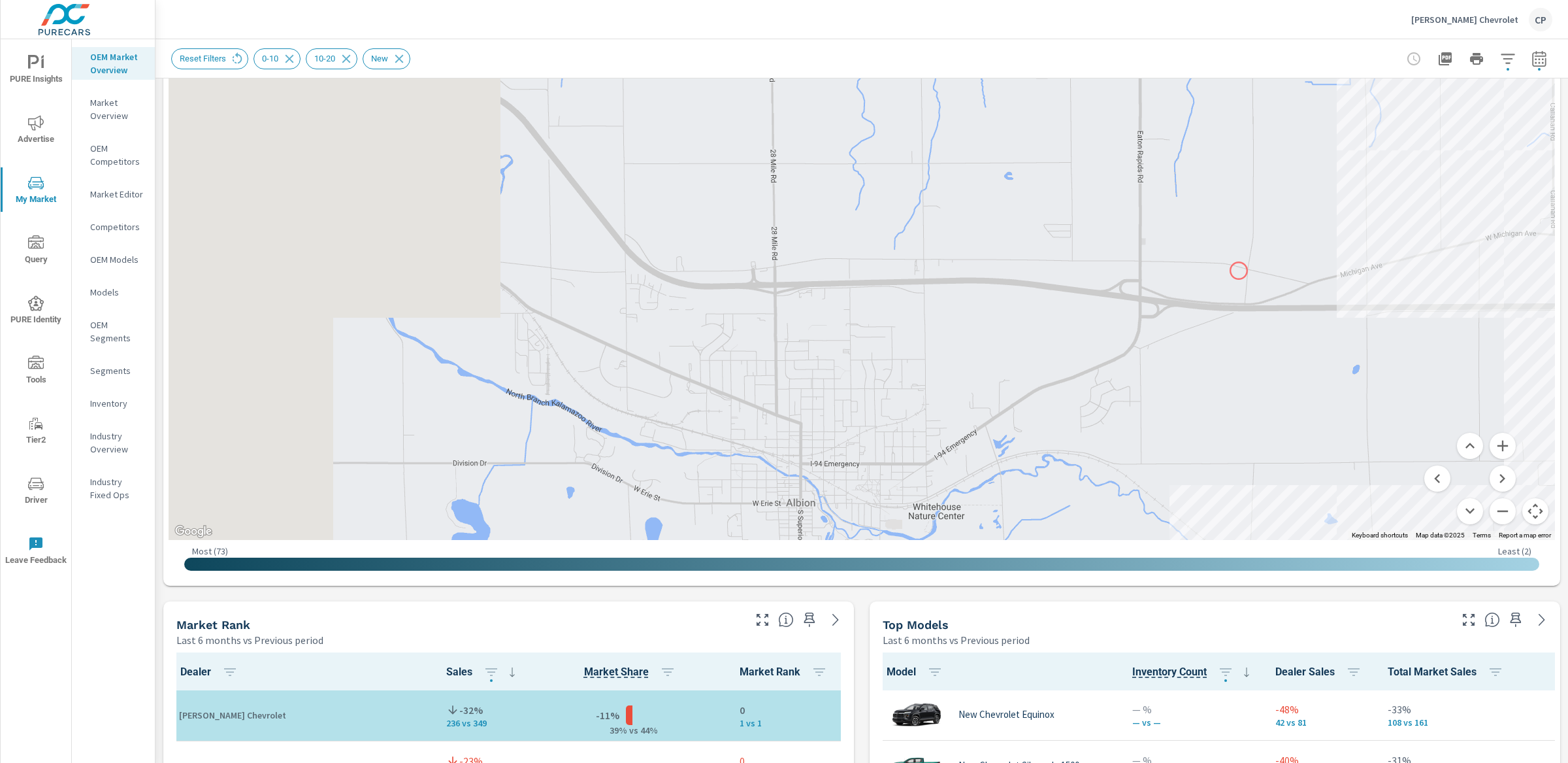
drag, startPoint x: 691, startPoint y: 464, endPoint x: 1238, endPoint y: 270, distance: 580.4
click at [1239, 270] on div at bounding box center [861, 176] width 1387 height 727
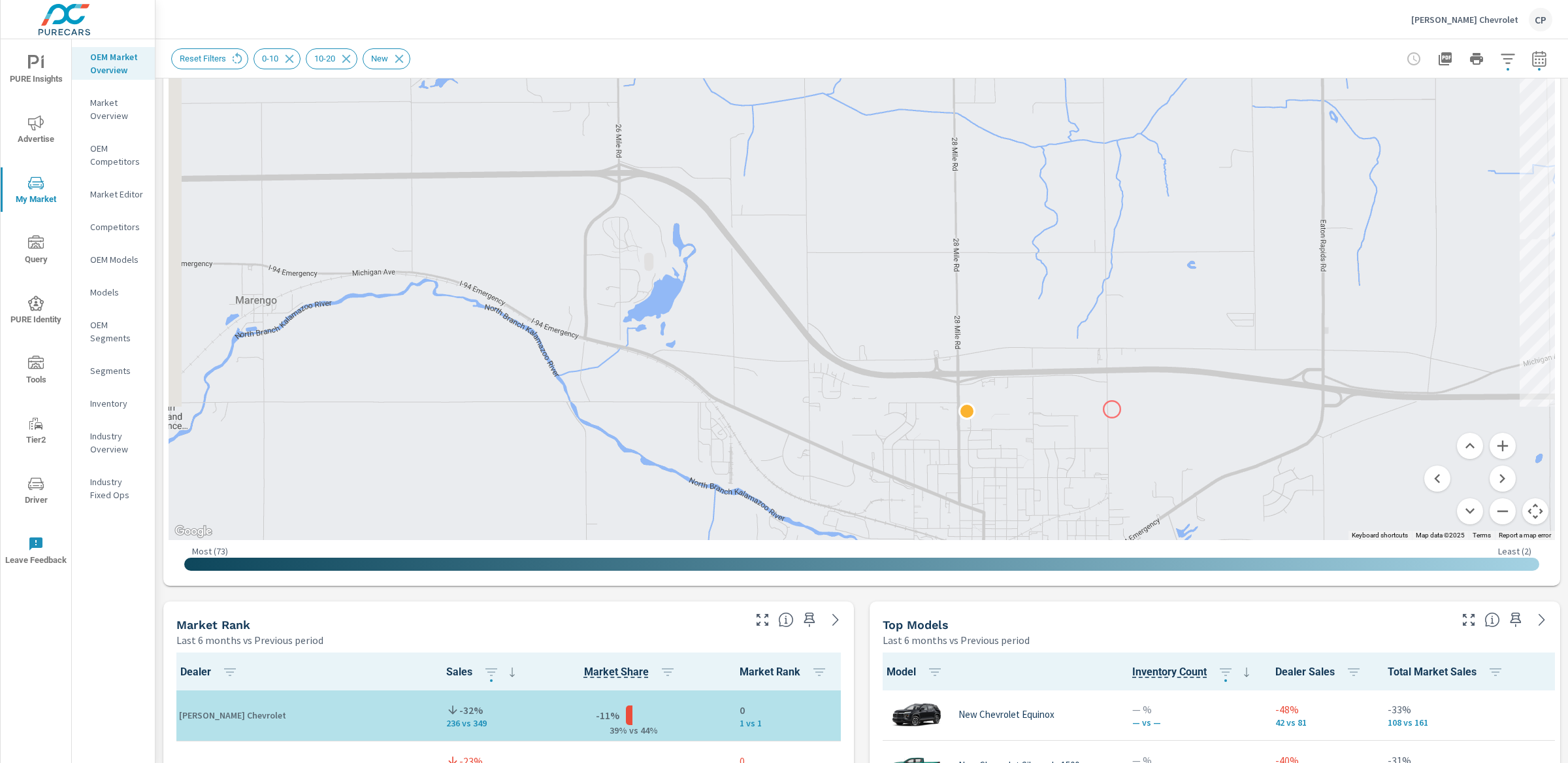
drag, startPoint x: 934, startPoint y: 316, endPoint x: 1111, endPoint y: 409, distance: 199.9
click at [1492, 517] on button "Zoom out" at bounding box center [1503, 512] width 26 height 26
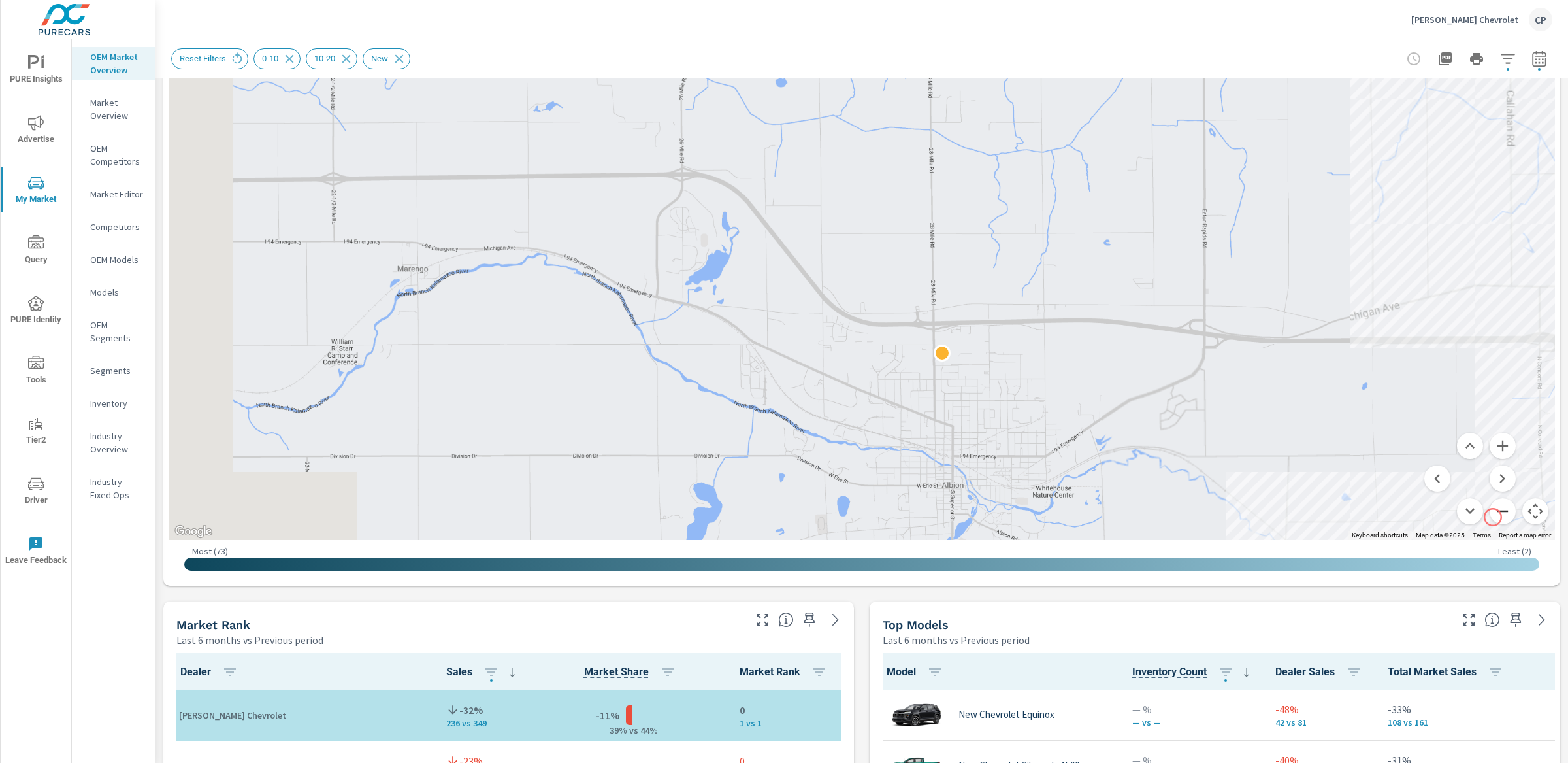
click at [1492, 517] on button "Zoom out" at bounding box center [1503, 512] width 26 height 26
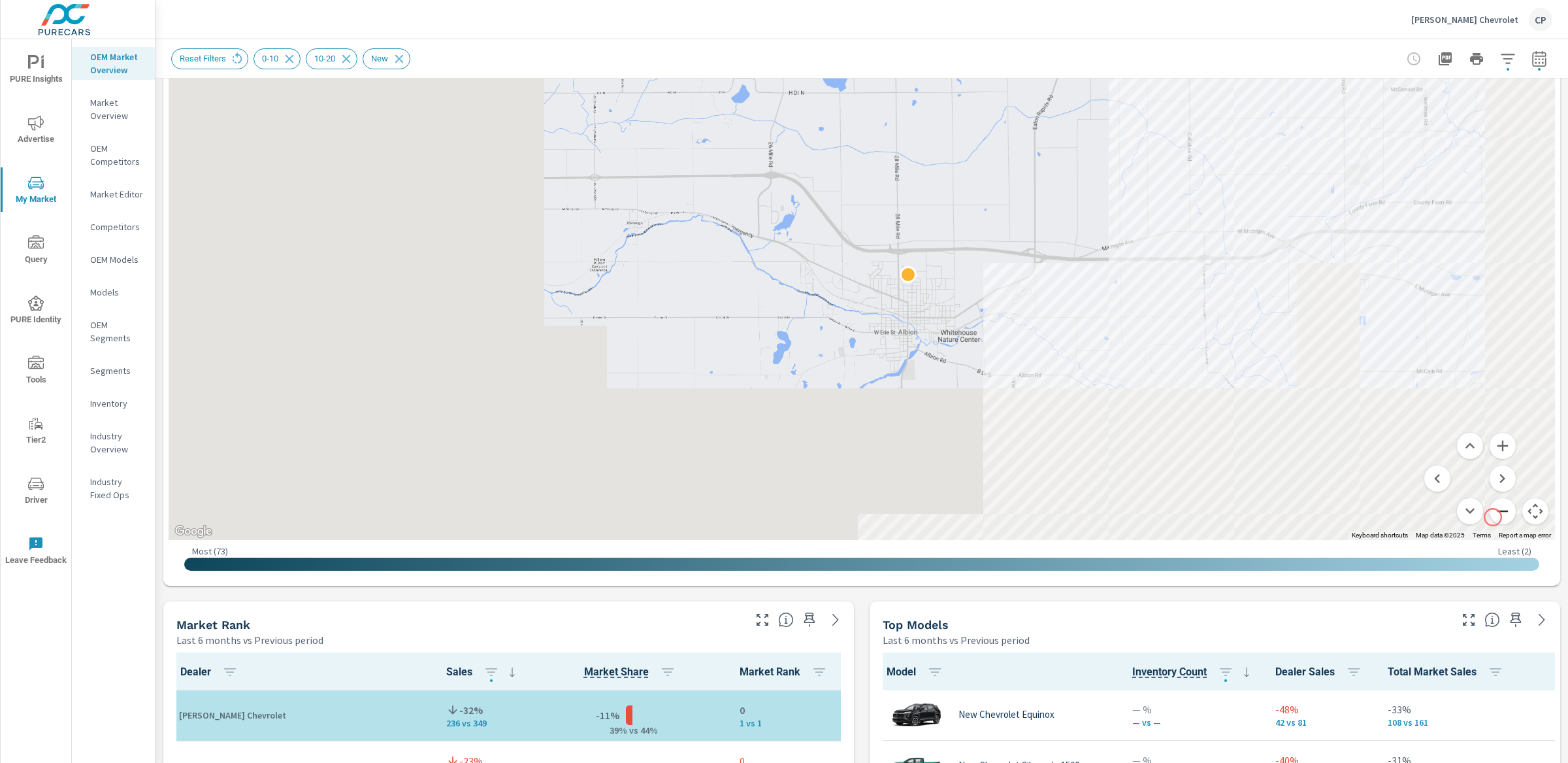
click at [1492, 517] on button "Zoom out" at bounding box center [1503, 512] width 26 height 26
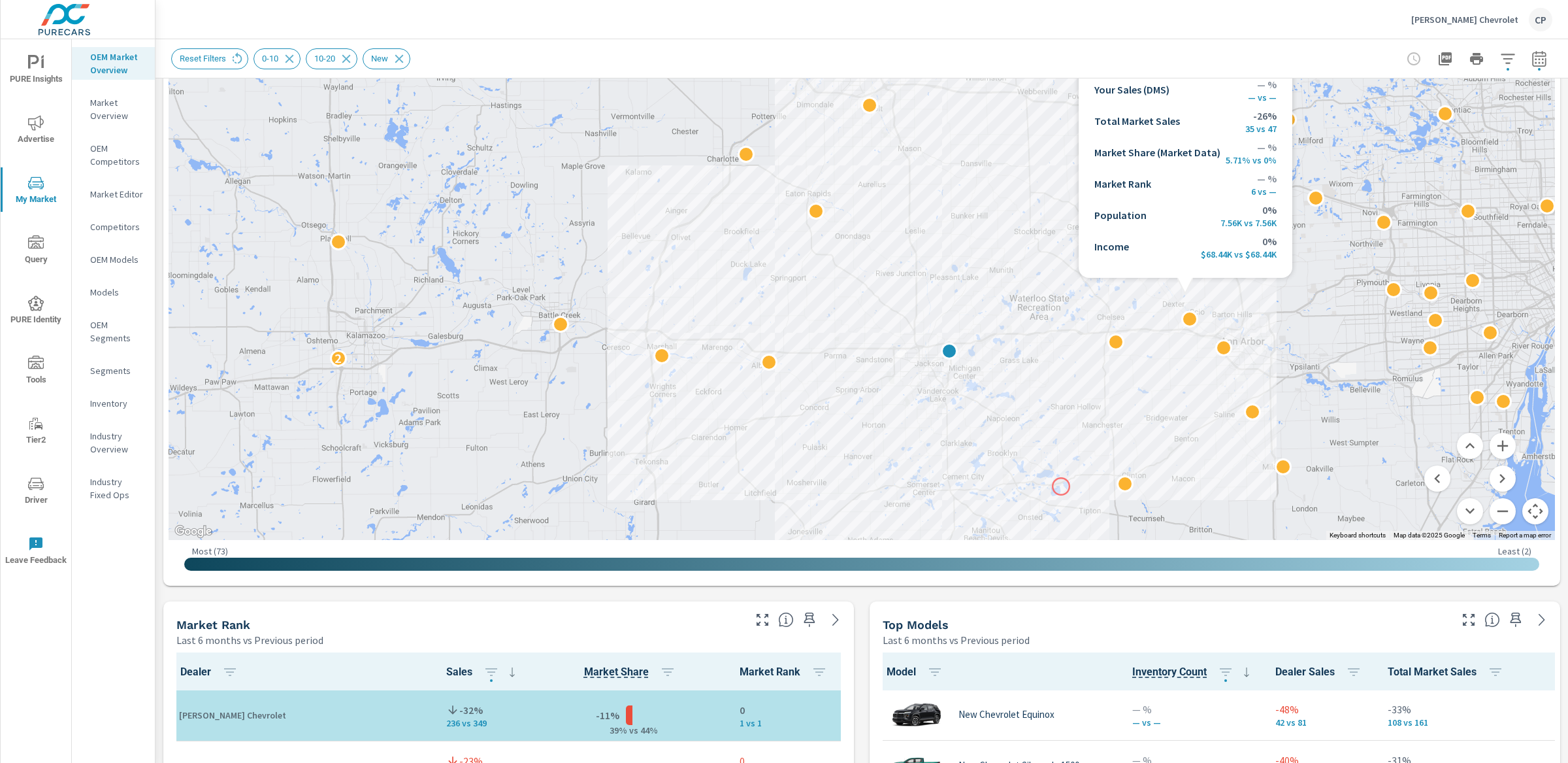
drag, startPoint x: 1146, startPoint y: 350, endPoint x: 1061, endPoint y: 486, distance: 160.4
click at [1061, 486] on div "2" at bounding box center [1381, 692] width 1254 height 705
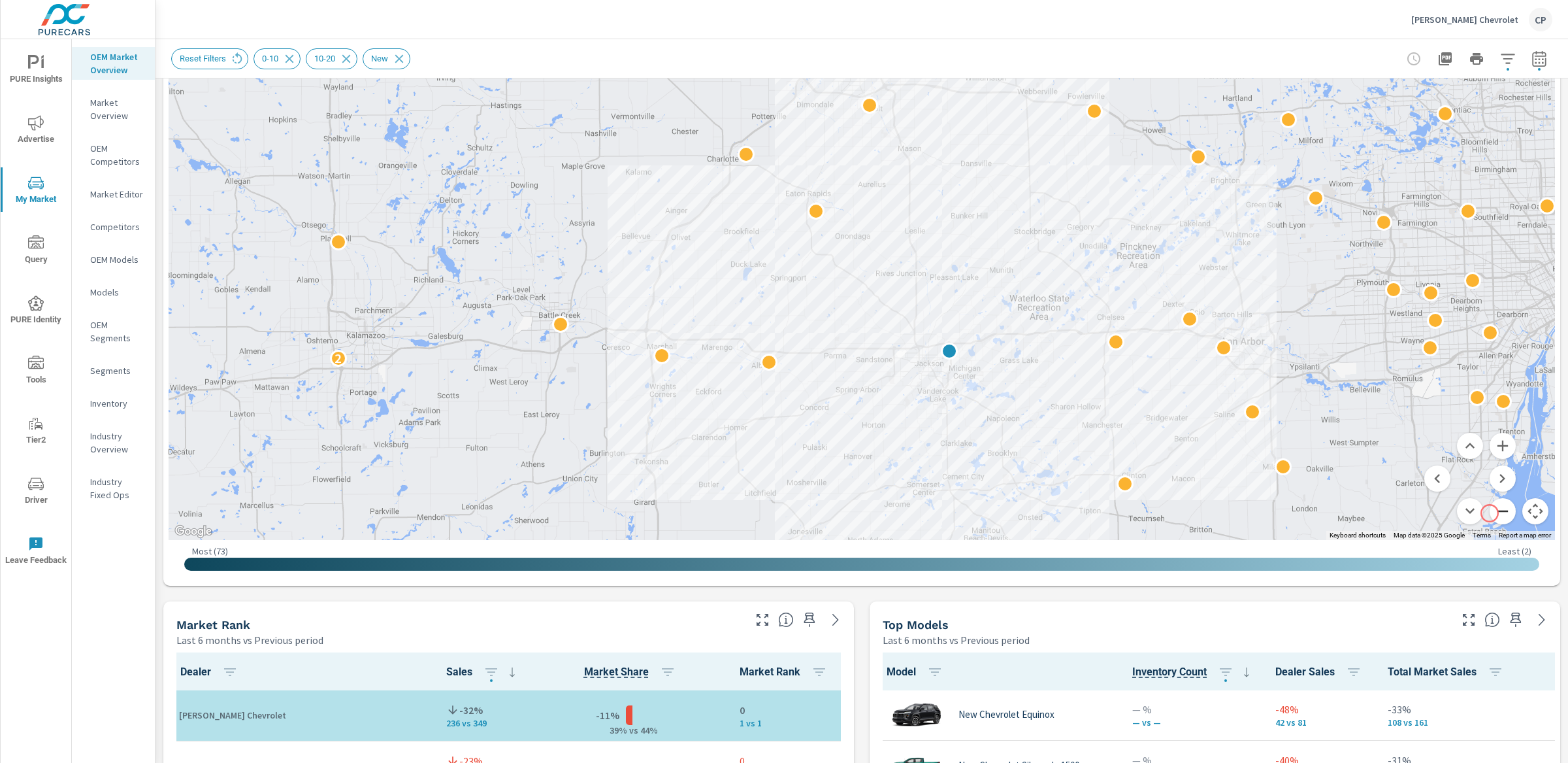
click at [1490, 513] on button "Zoom out" at bounding box center [1503, 512] width 26 height 26
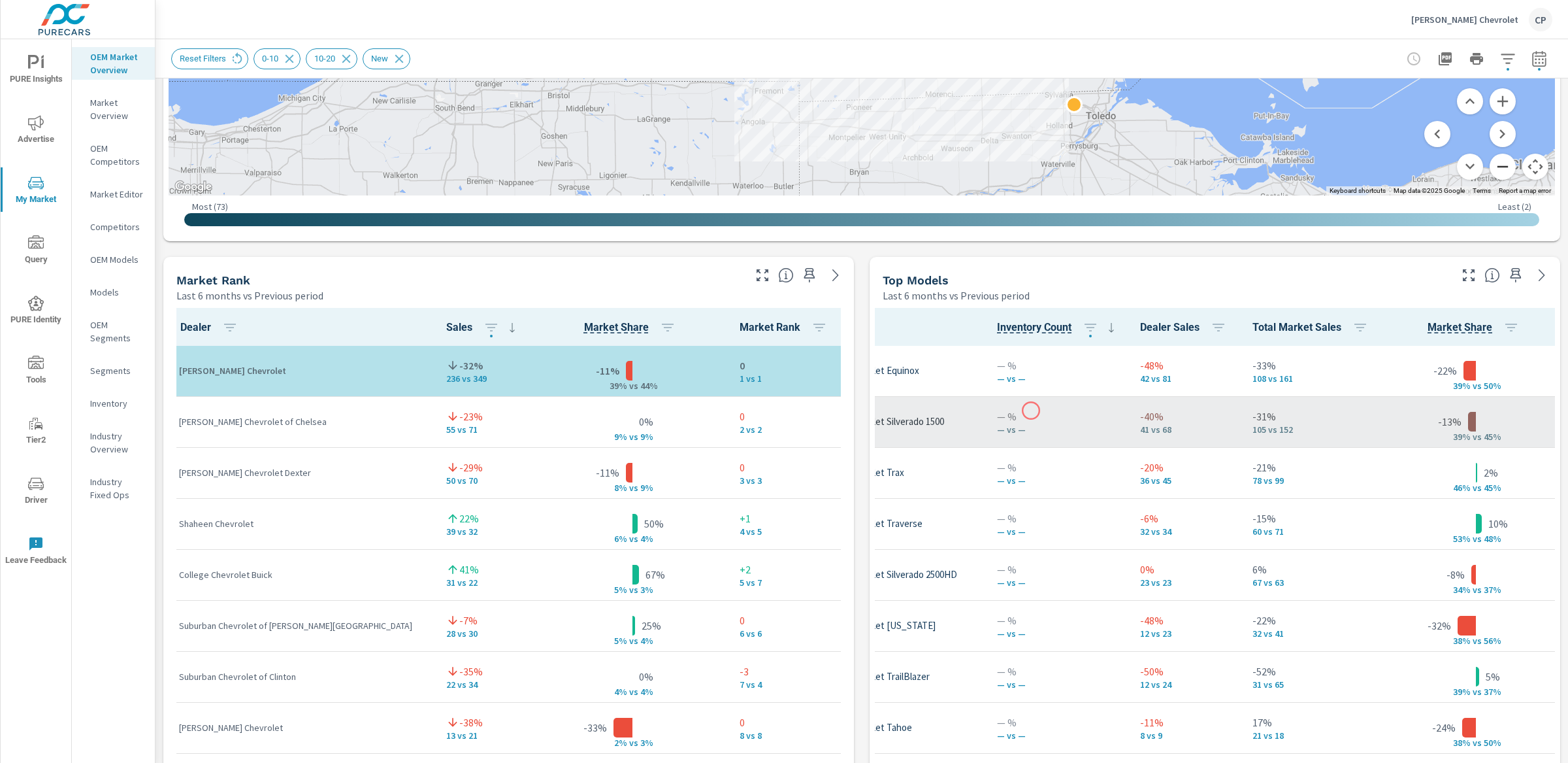
scroll to position [0, 126]
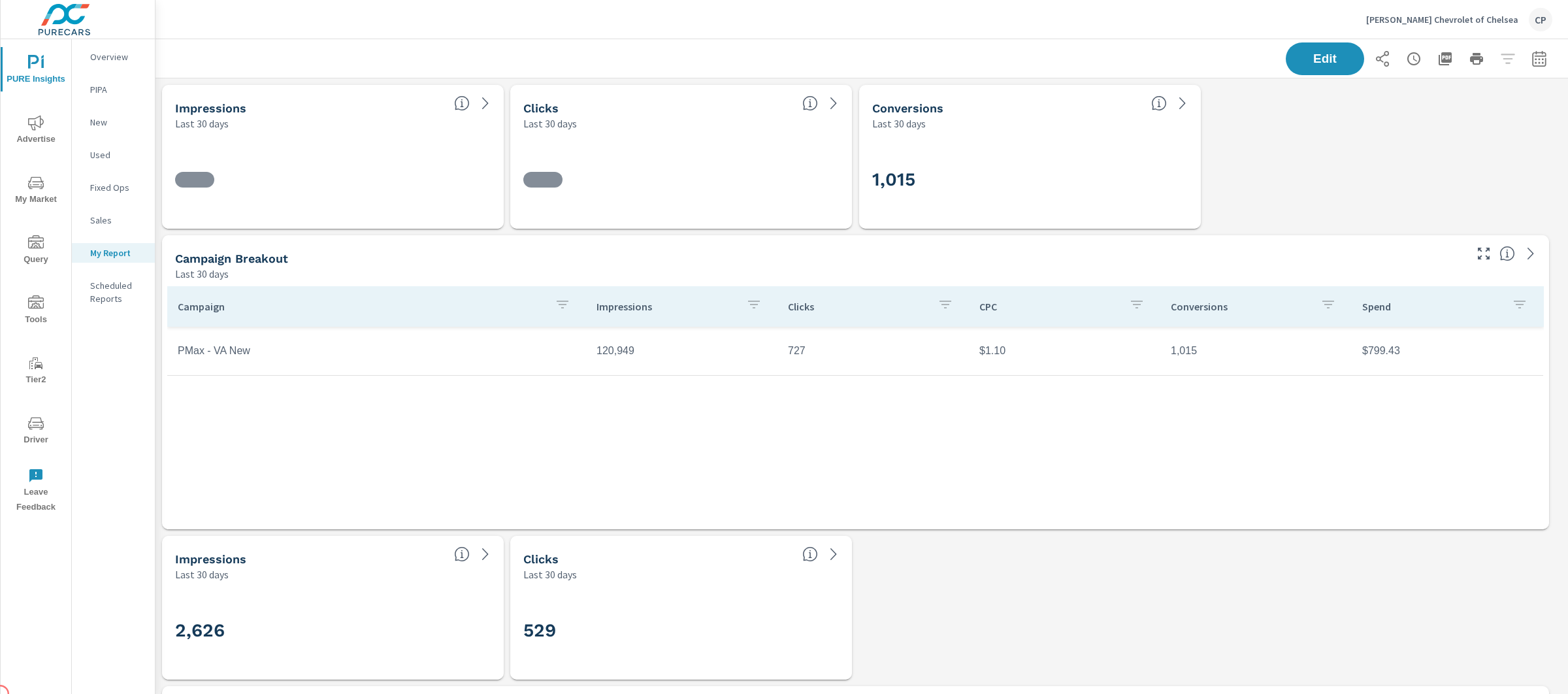
scroll to position [196, 0]
click at [1531, 58] on icon "button" at bounding box center [1539, 59] width 16 height 16
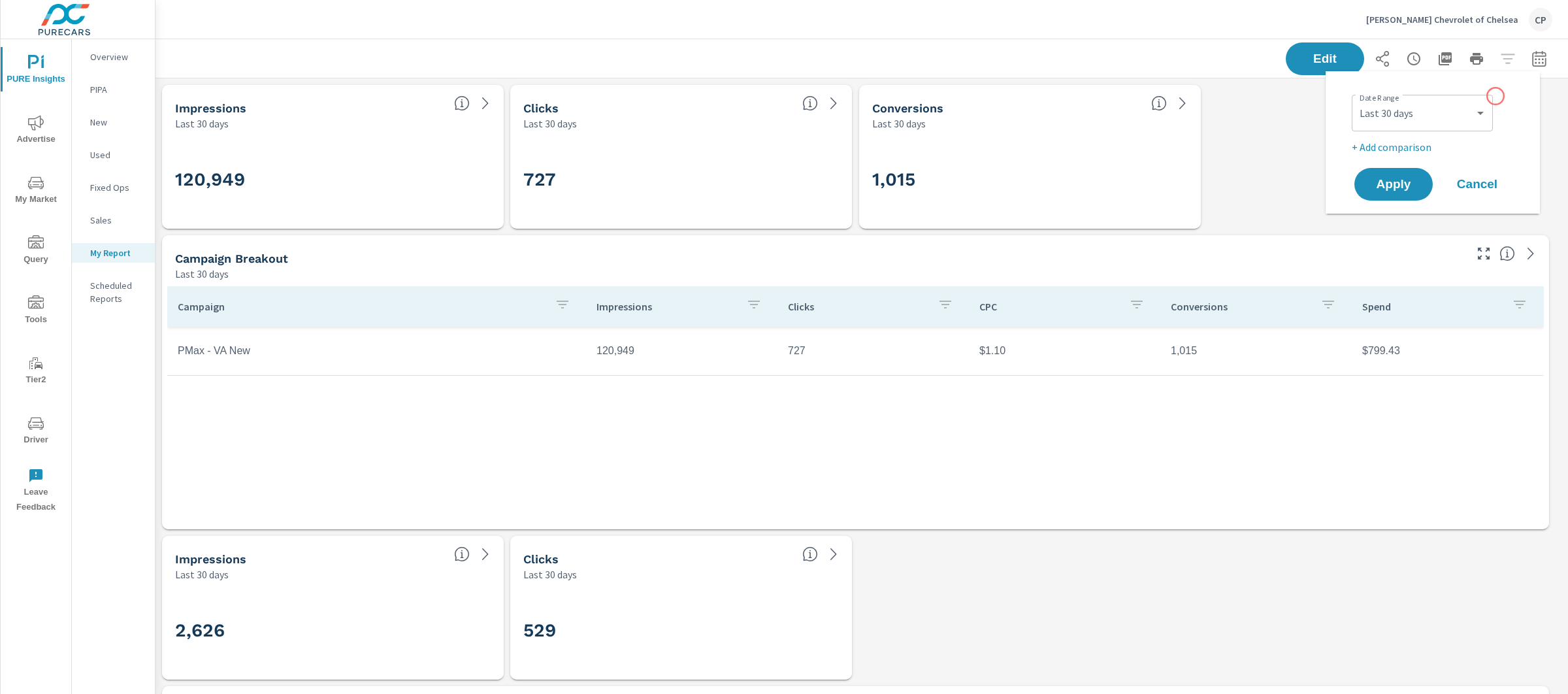
scroll to position [2286, 1425]
click at [1484, 102] on select "Custom [DATE] Last week Last 7 days Last 14 days Last 30 days Last 45 days Last…" at bounding box center [1422, 113] width 130 height 26
select select "Last month"
click at [1388, 147] on p "+ Add comparison" at bounding box center [1435, 147] width 167 height 16
click at [1404, 172] on select "Custom Previous period Previous month Previous year" at bounding box center [1422, 171] width 130 height 26
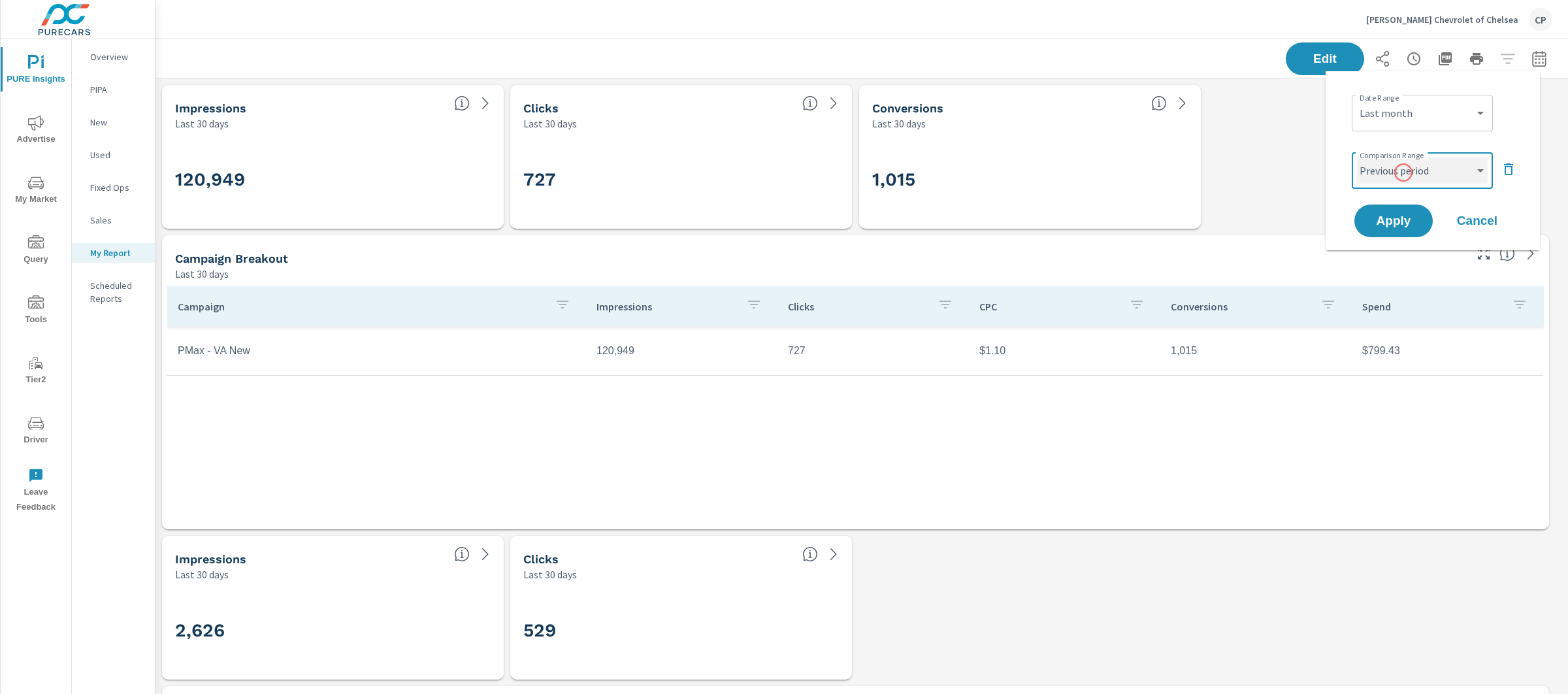
select select "Previous month"
click at [1414, 214] on button "Apply" at bounding box center [1393, 221] width 81 height 34
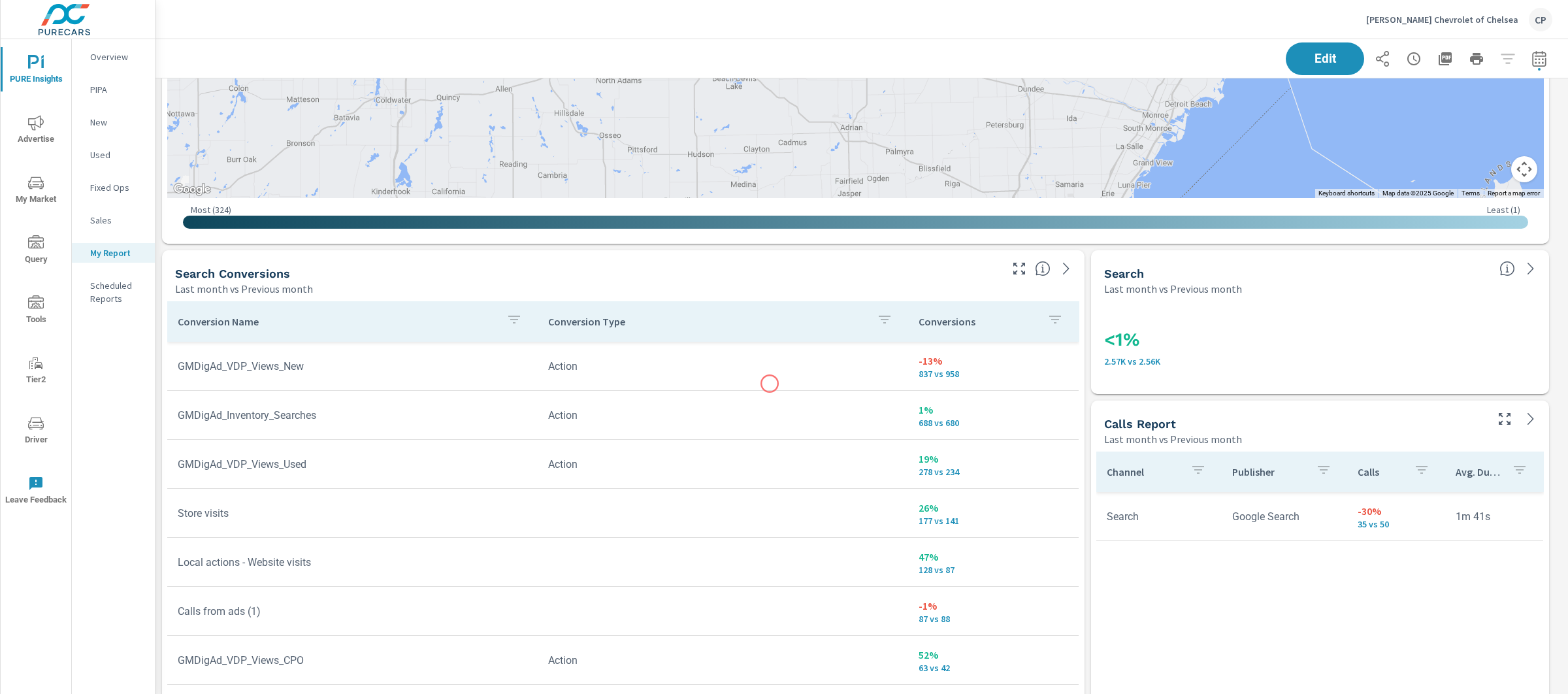
scroll to position [1478, 0]
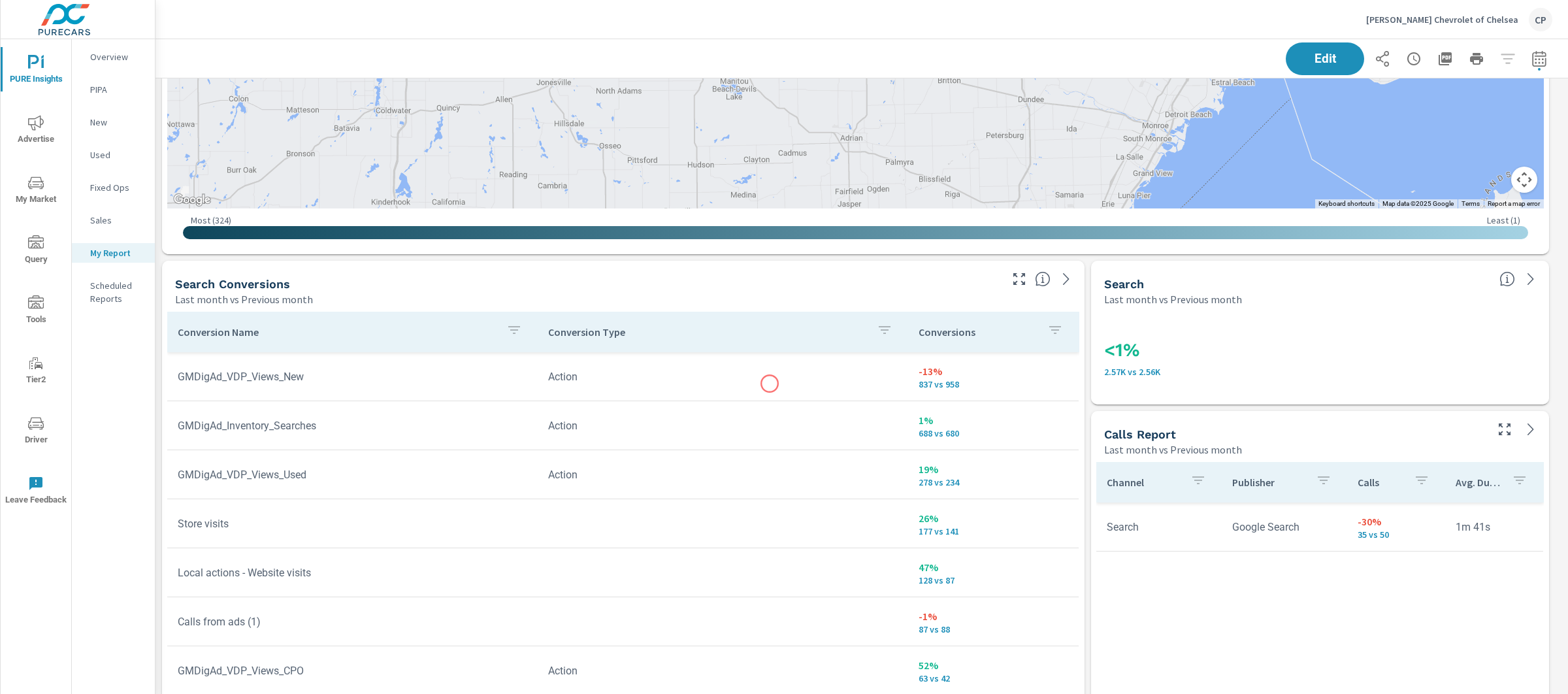
click at [769, 384] on td "Action" at bounding box center [723, 376] width 370 height 33
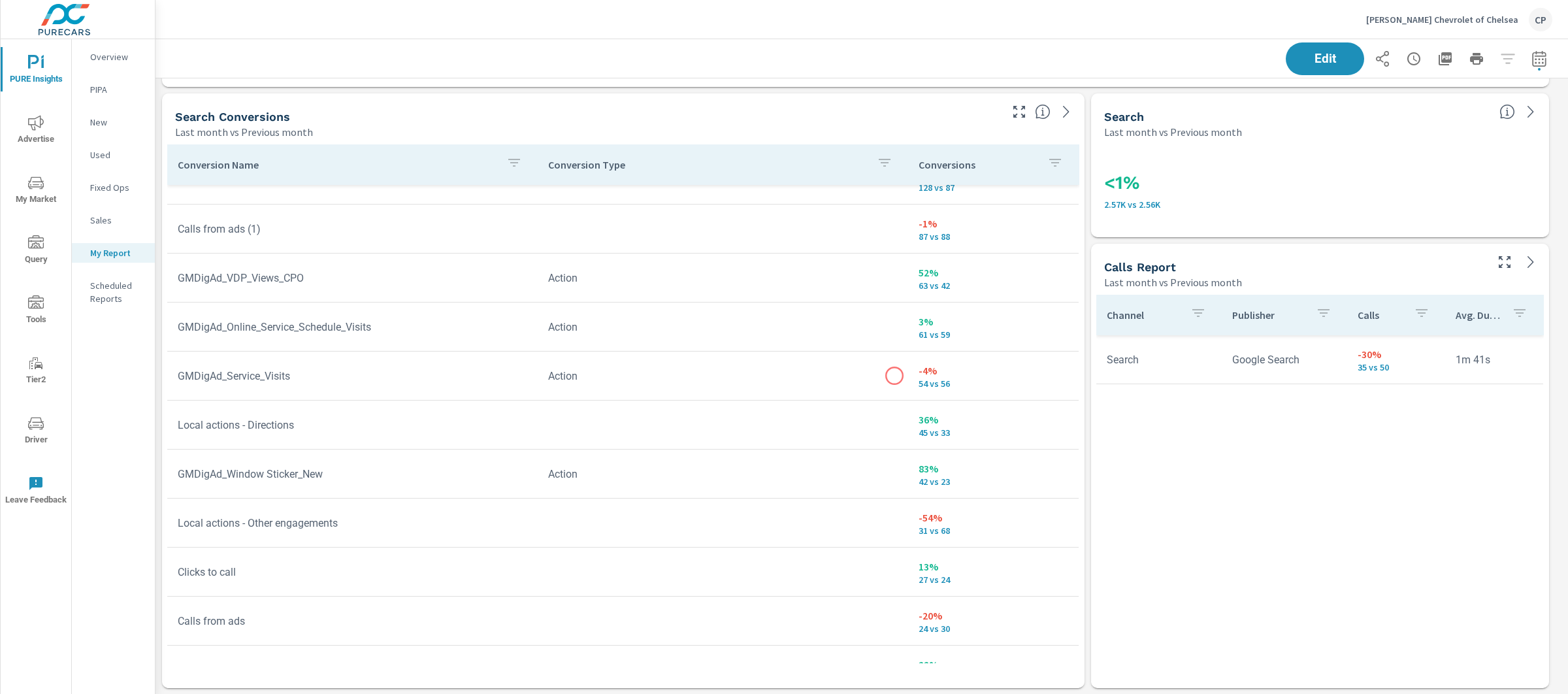
scroll to position [230, 0]
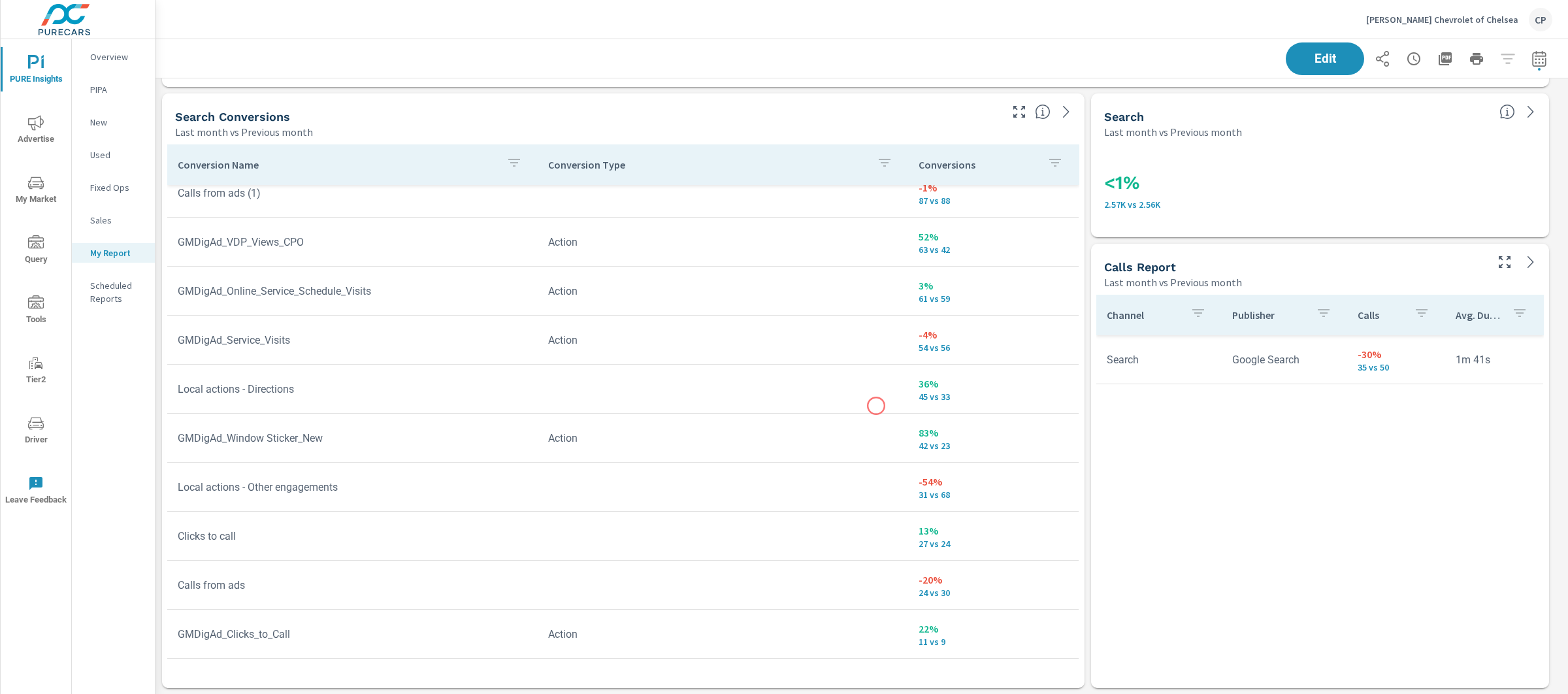
scroll to position [263, 0]
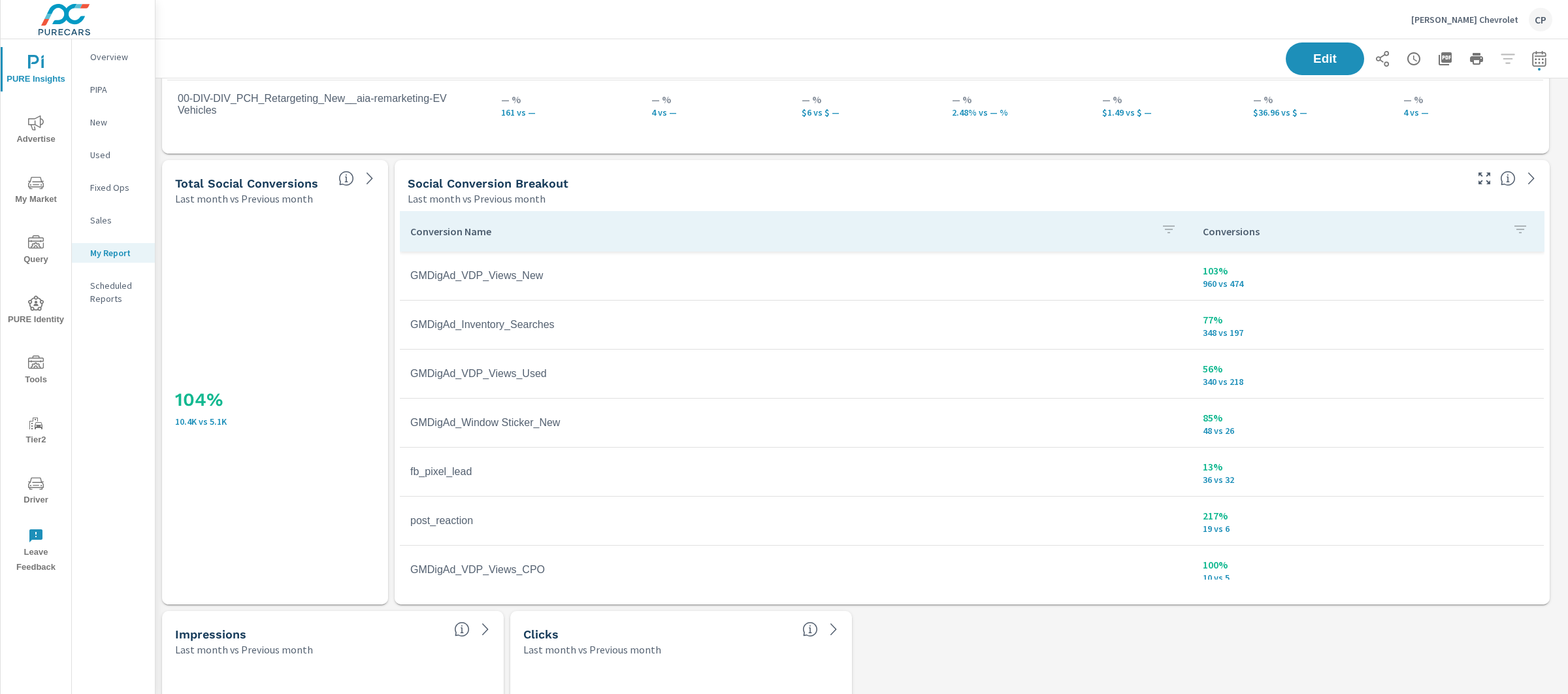
scroll to position [466, 0]
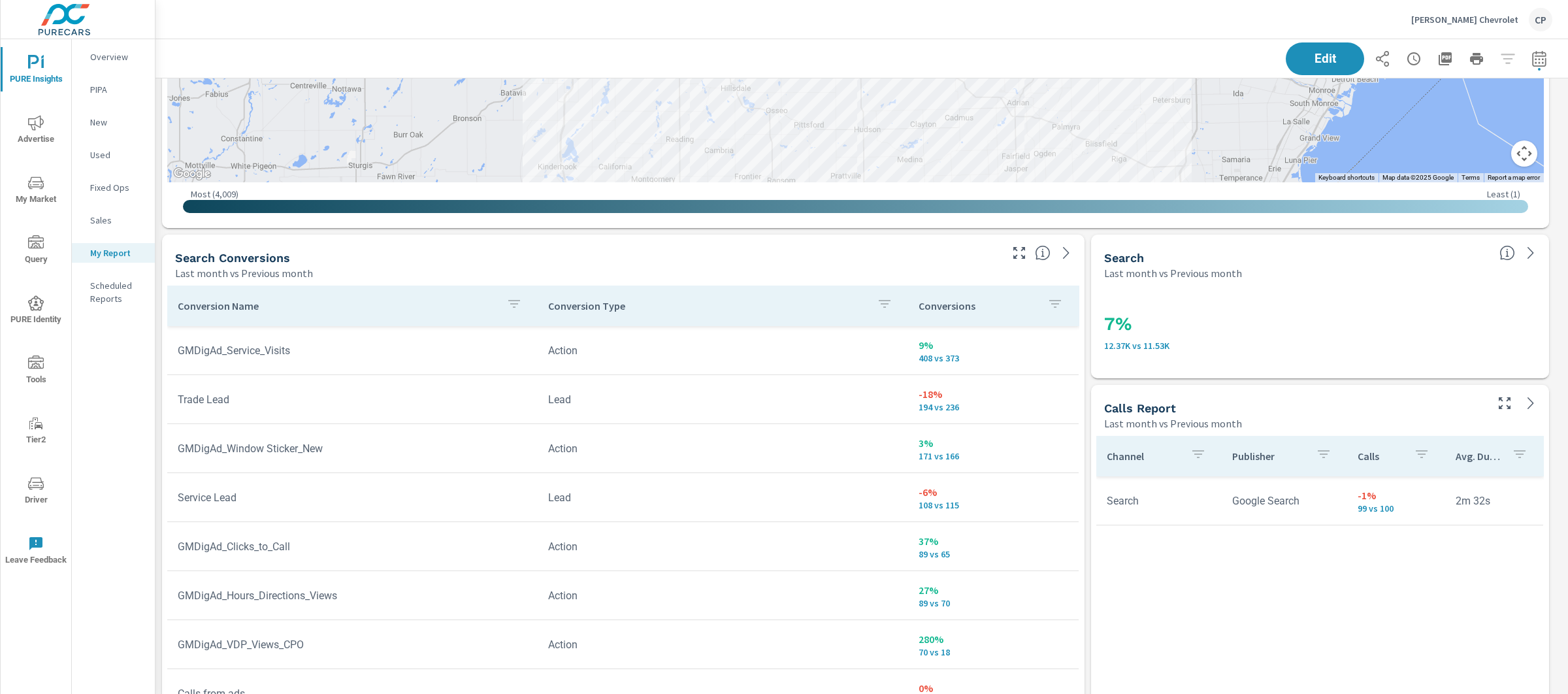
scroll to position [204, 0]
